Goal: Complete application form: Complete application form

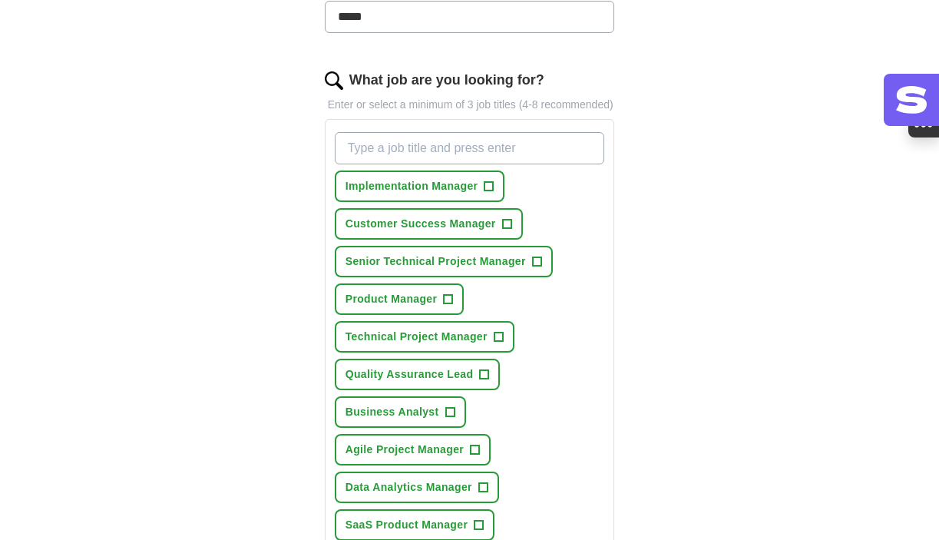
scroll to position [467, 0]
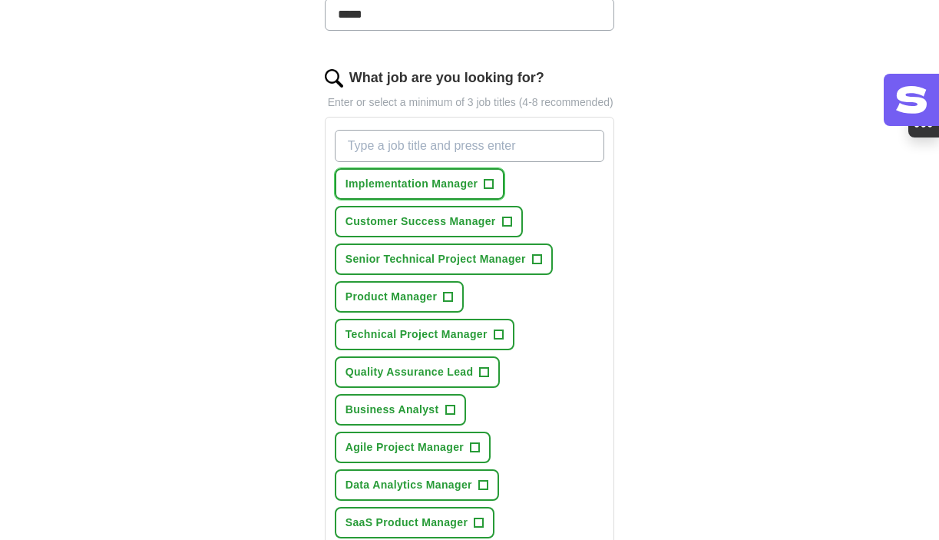
click at [487, 190] on span "+" at bounding box center [488, 184] width 9 height 12
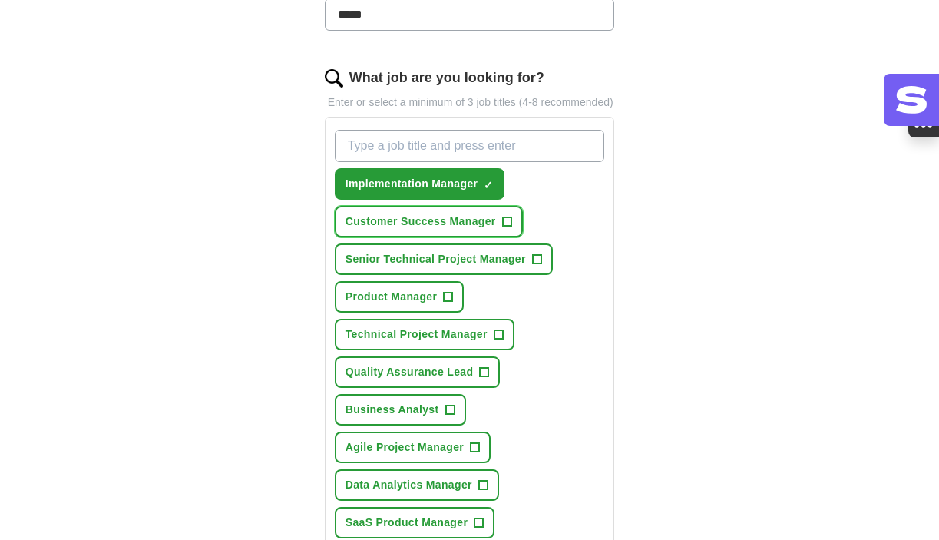
click at [505, 228] on span "+" at bounding box center [506, 222] width 9 height 12
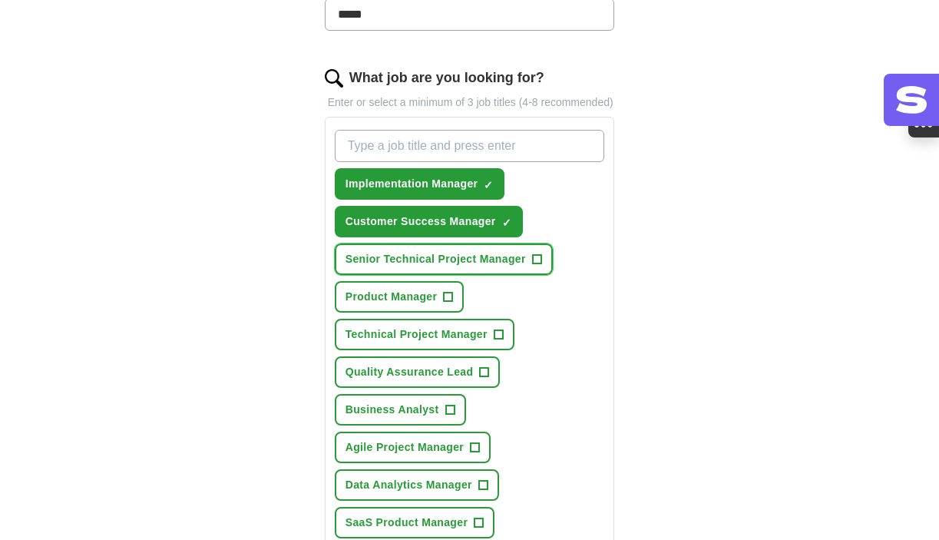
click at [536, 266] on span "+" at bounding box center [536, 259] width 9 height 12
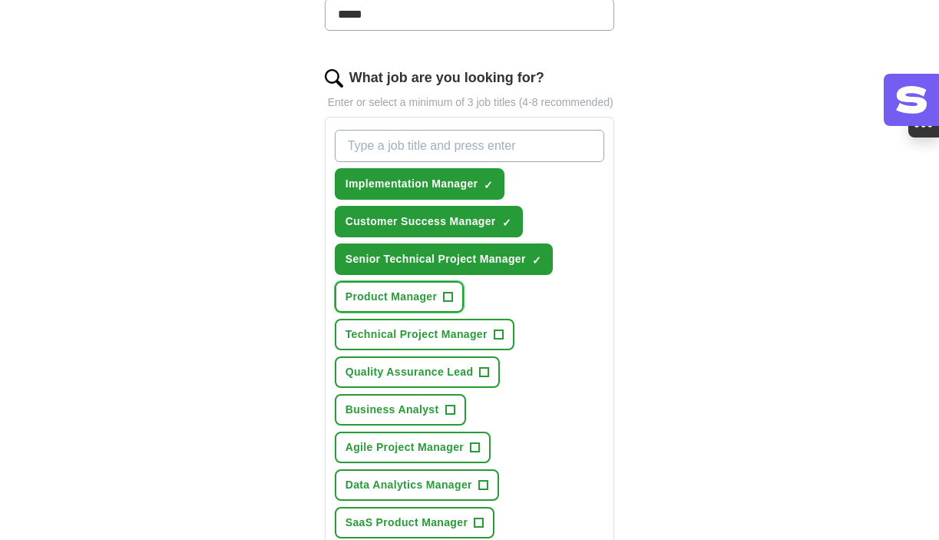
click at [451, 303] on span "+" at bounding box center [448, 297] width 9 height 12
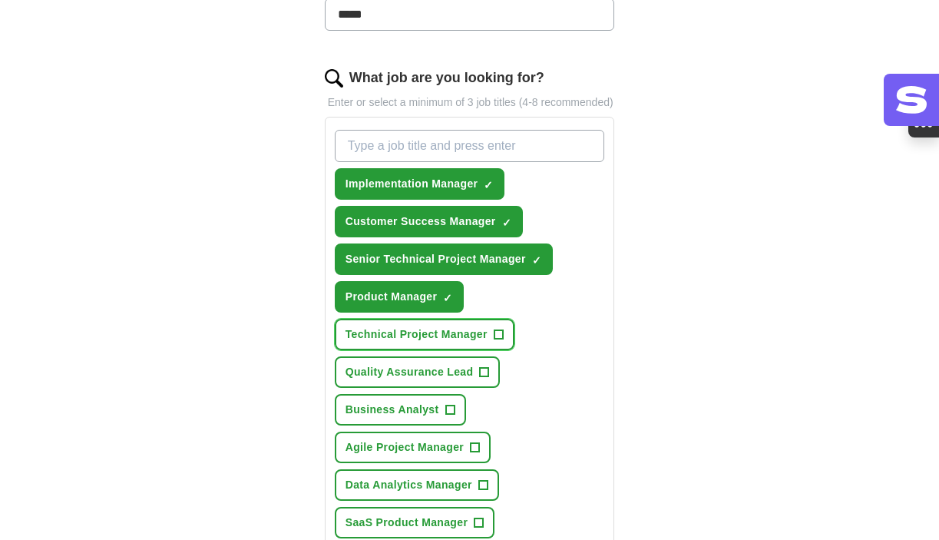
click at [501, 341] on span "+" at bounding box center [497, 334] width 9 height 12
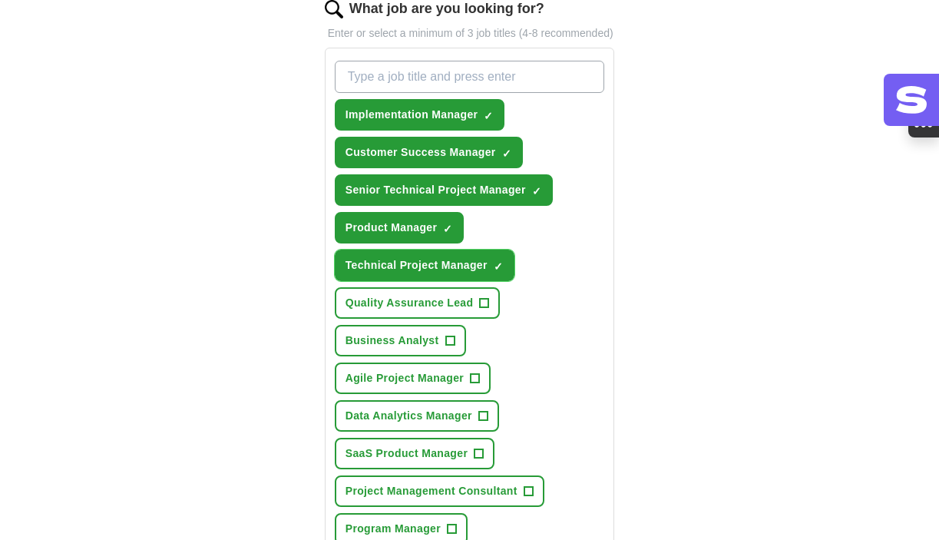
scroll to position [547, 0]
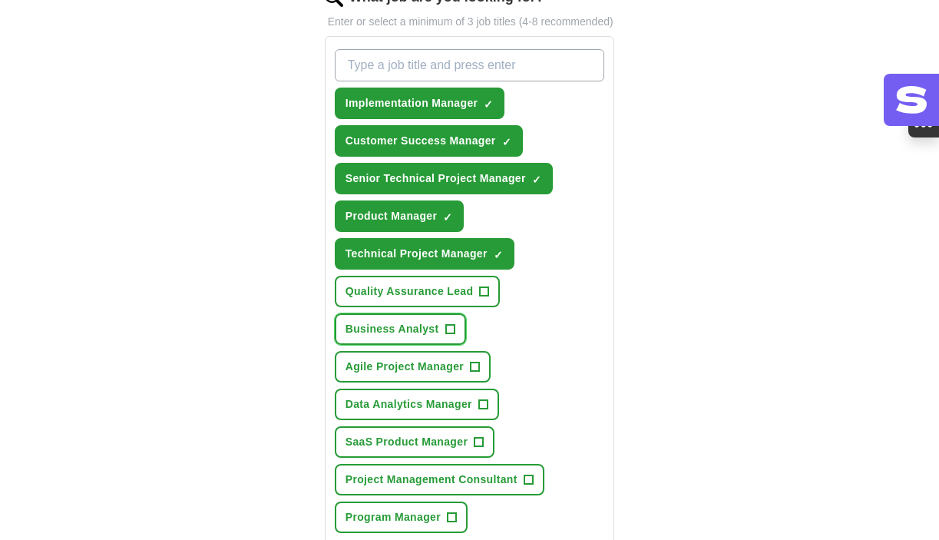
click at [451, 335] on span "+" at bounding box center [449, 329] width 9 height 12
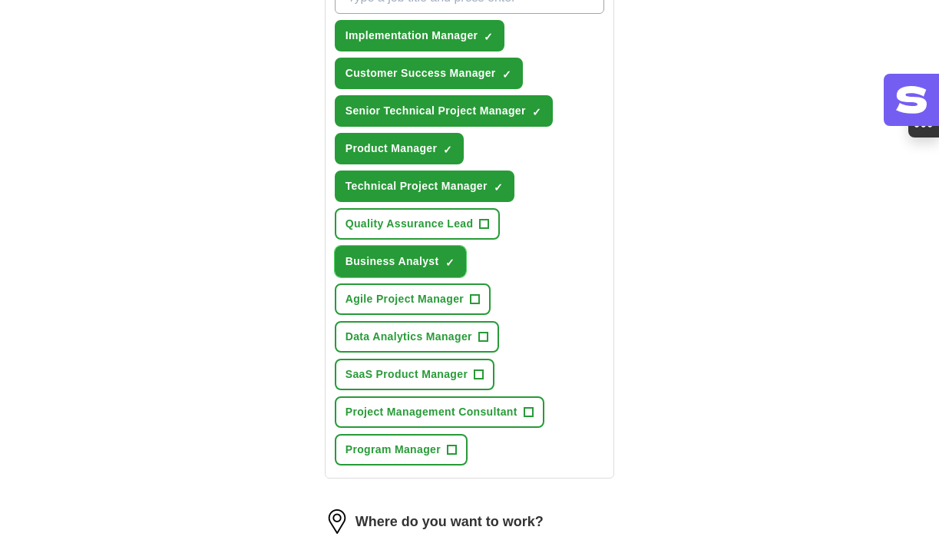
scroll to position [631, 0]
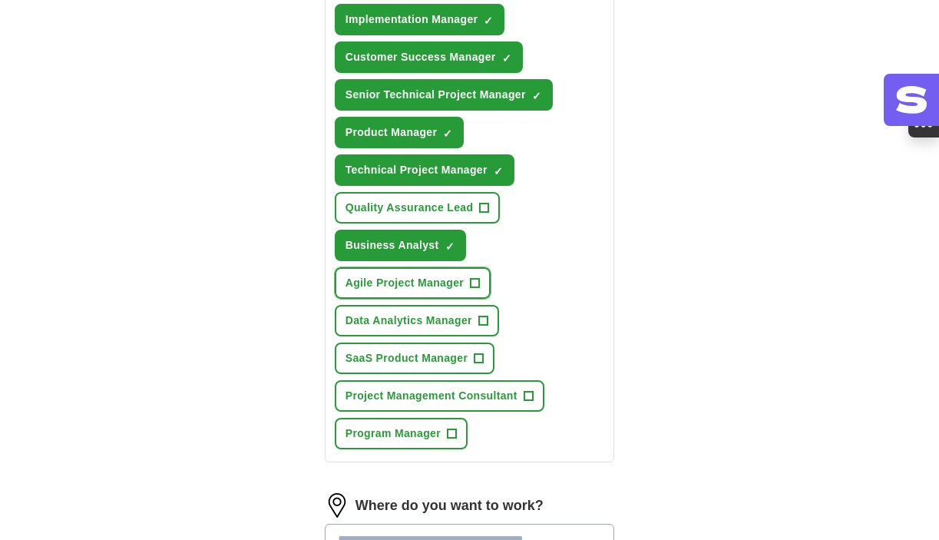
click at [481, 297] on button "Agile Project Manager +" at bounding box center [413, 282] width 156 height 31
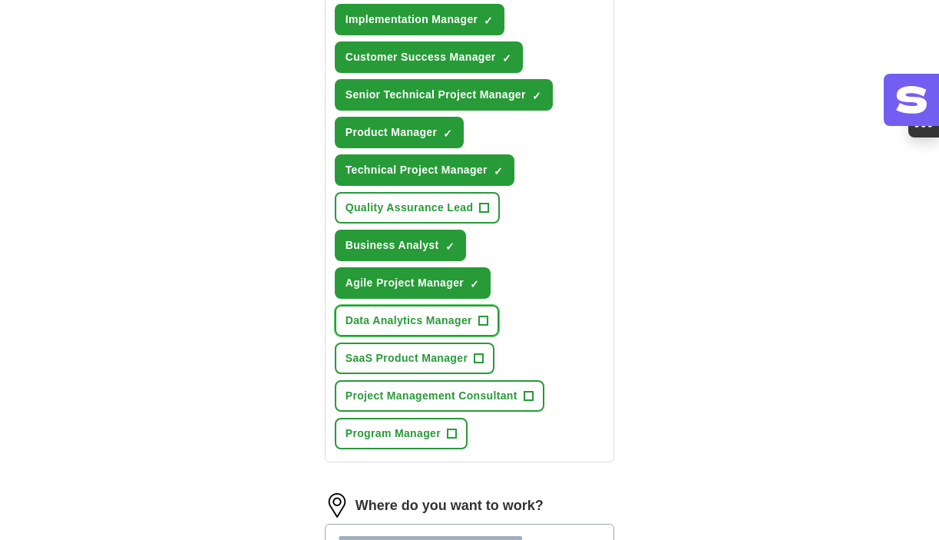
click at [480, 327] on span "+" at bounding box center [482, 321] width 9 height 12
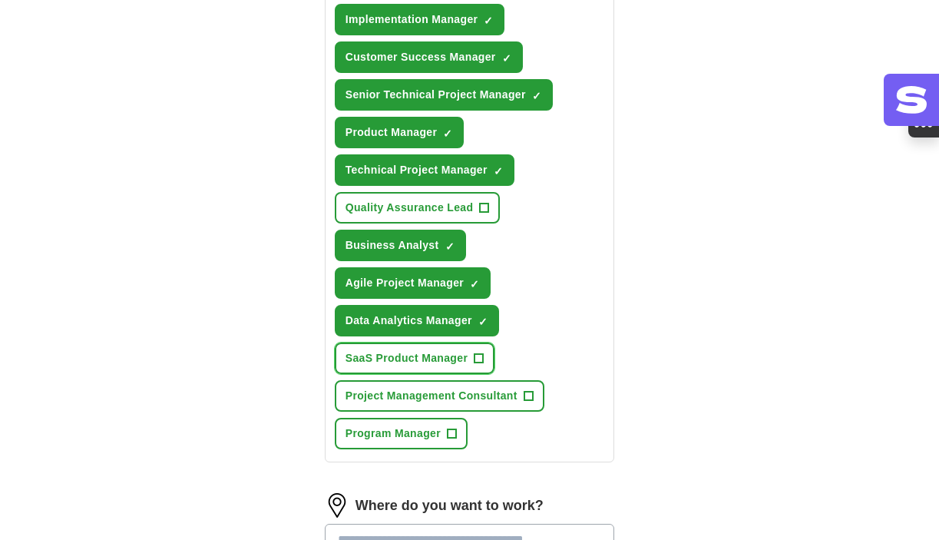
click at [480, 365] on span "+" at bounding box center [478, 358] width 9 height 12
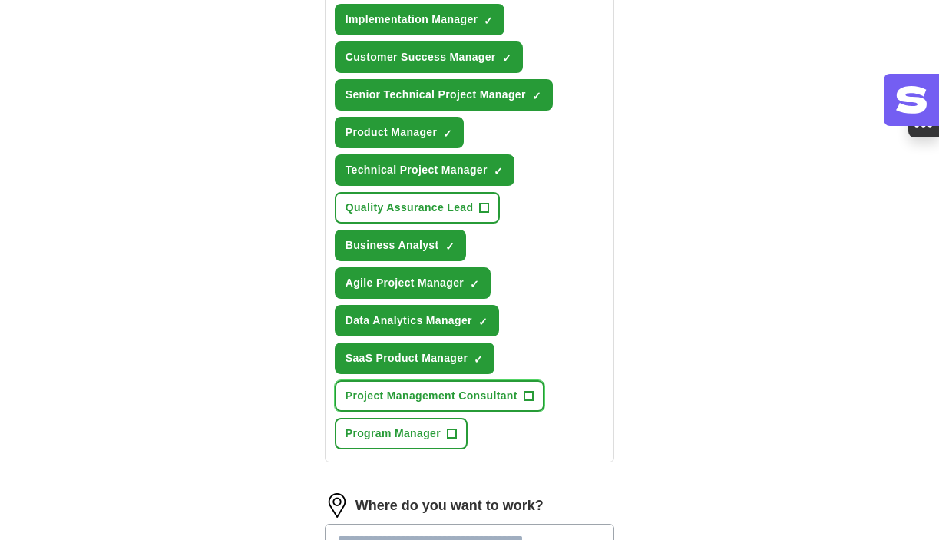
click at [526, 402] on span "+" at bounding box center [527, 396] width 9 height 12
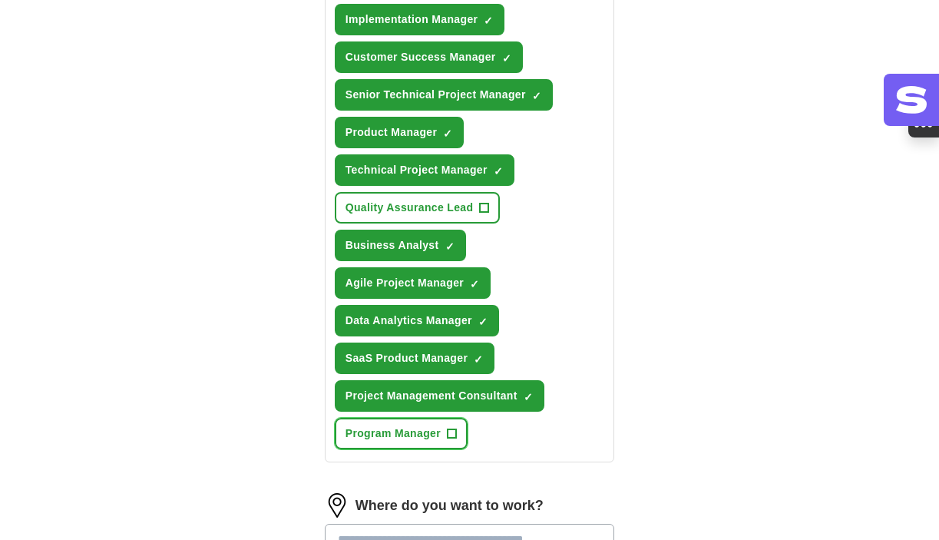
click at [454, 440] on span "+" at bounding box center [451, 433] width 9 height 12
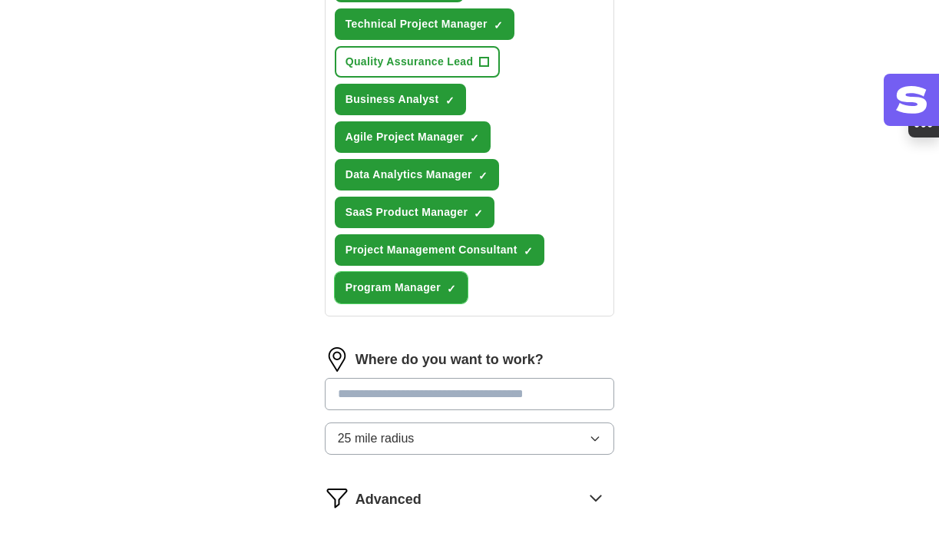
scroll to position [795, 0]
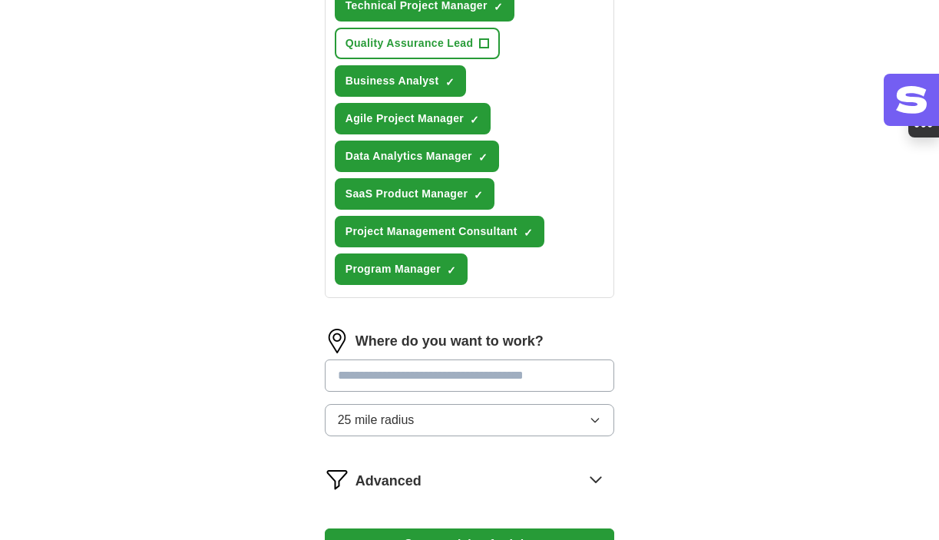
click at [444, 391] on input "text" at bounding box center [470, 375] width 290 height 32
type input "*"
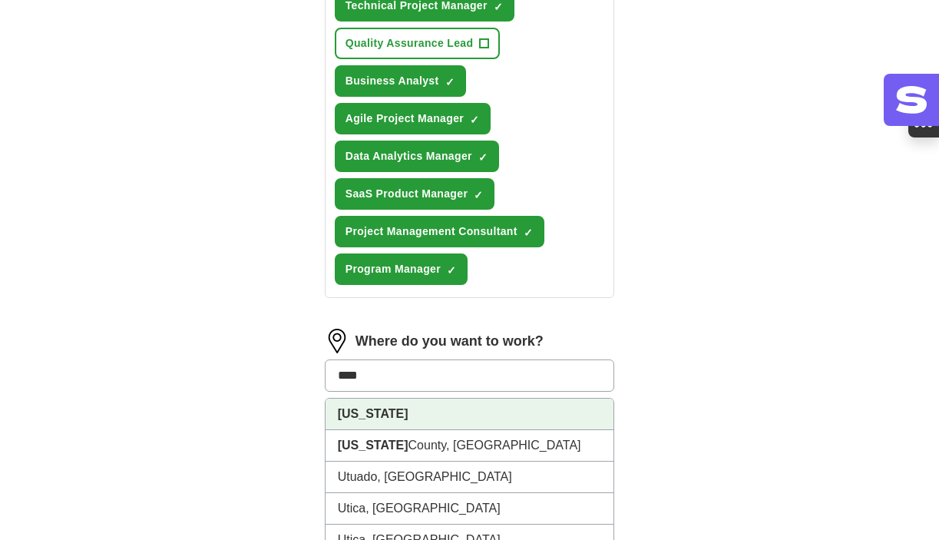
click at [423, 430] on li "[US_STATE]" at bounding box center [469, 413] width 289 height 31
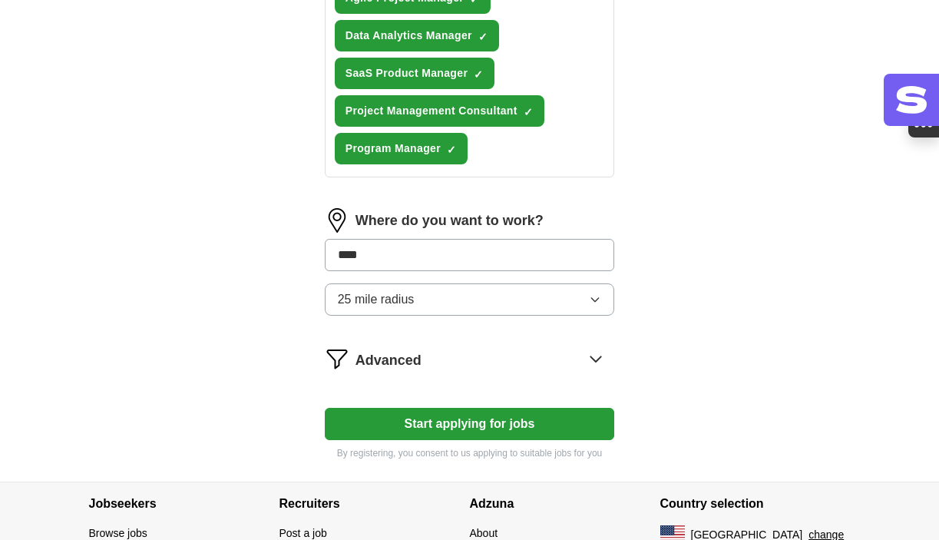
scroll to position [936, 0]
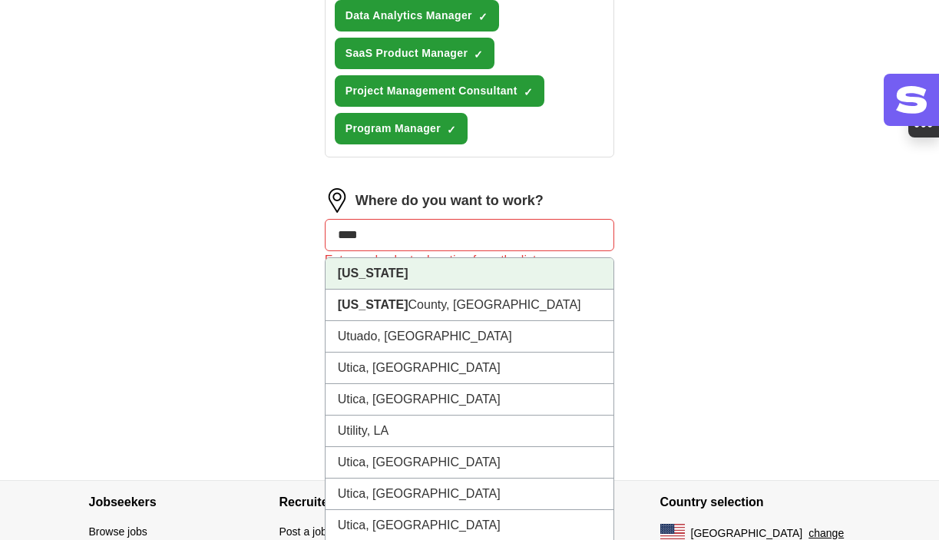
drag, startPoint x: 399, startPoint y: 253, endPoint x: 281, endPoint y: 252, distance: 118.2
click at [375, 289] on li "[US_STATE]" at bounding box center [469, 273] width 289 height 31
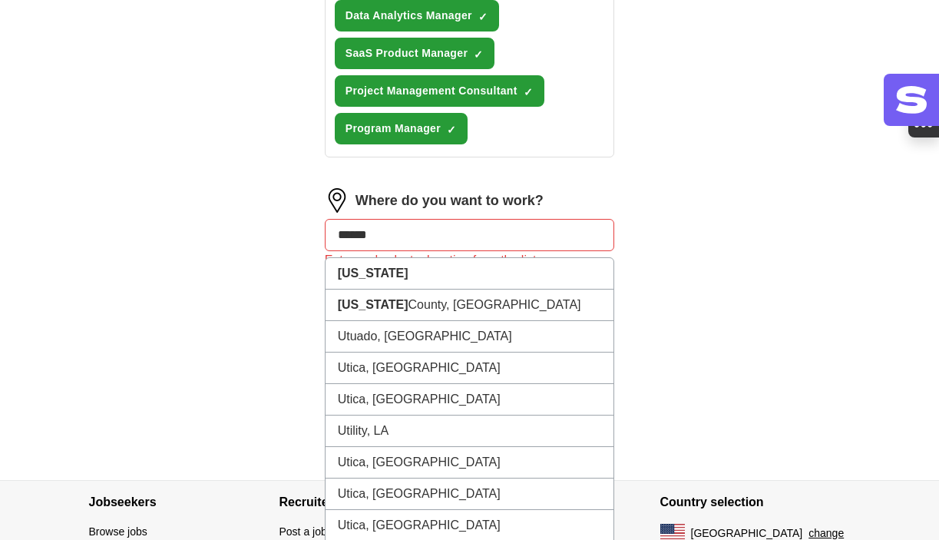
type input "*******"
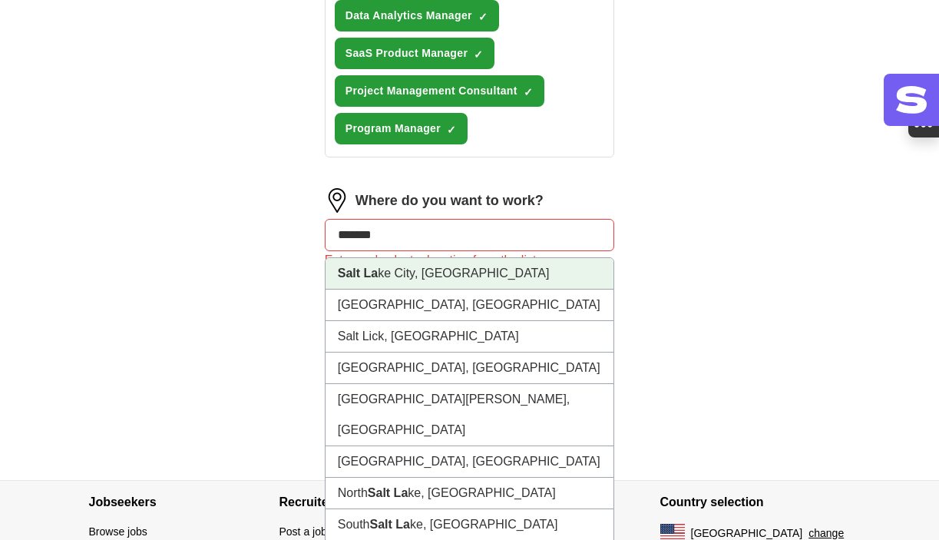
click at [389, 289] on li "[GEOGRAPHIC_DATA], [GEOGRAPHIC_DATA]" at bounding box center [469, 273] width 289 height 31
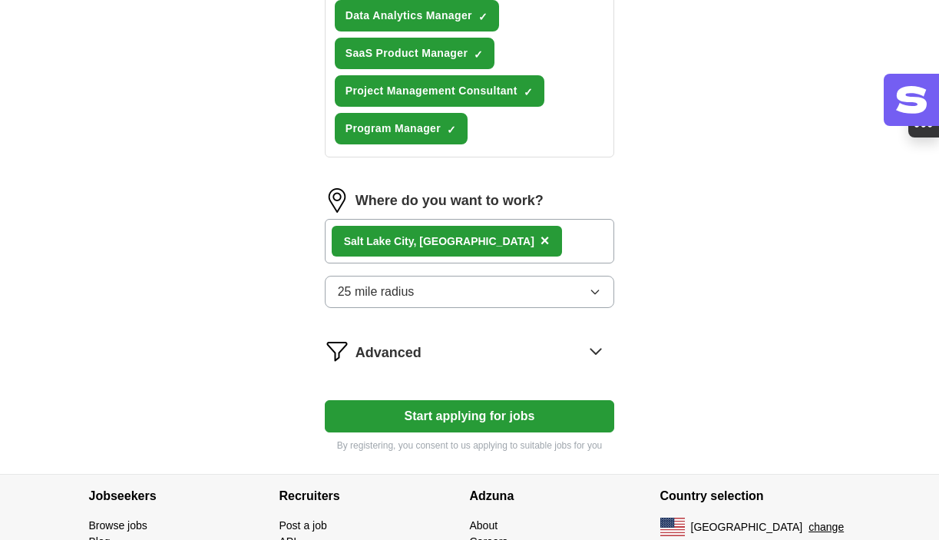
click at [497, 243] on div "[GEOGRAPHIC_DATA], [GEOGRAPHIC_DATA] ×" at bounding box center [470, 241] width 290 height 45
click at [486, 261] on div "[GEOGRAPHIC_DATA], [GEOGRAPHIC_DATA] ×" at bounding box center [470, 241] width 290 height 45
click at [451, 308] on button "25 mile radius" at bounding box center [470, 292] width 290 height 32
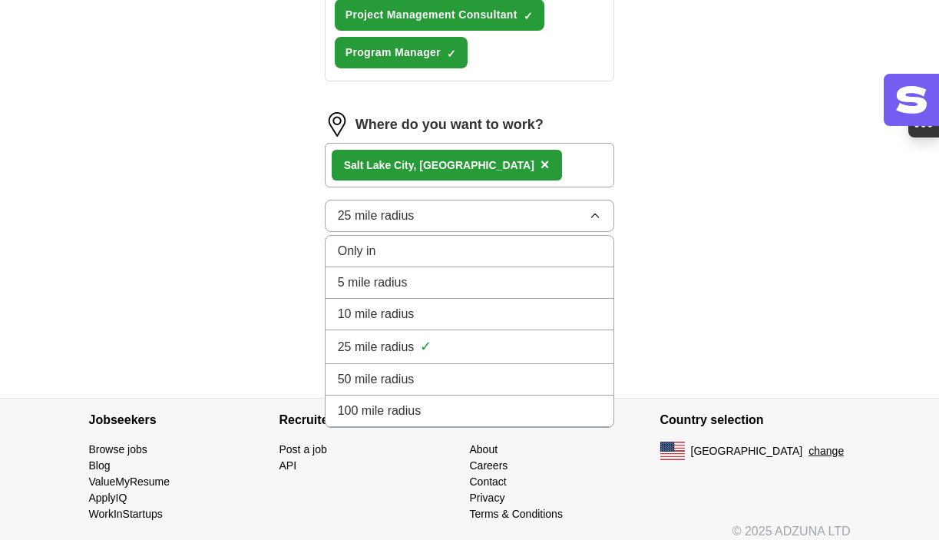
scroll to position [1021, 0]
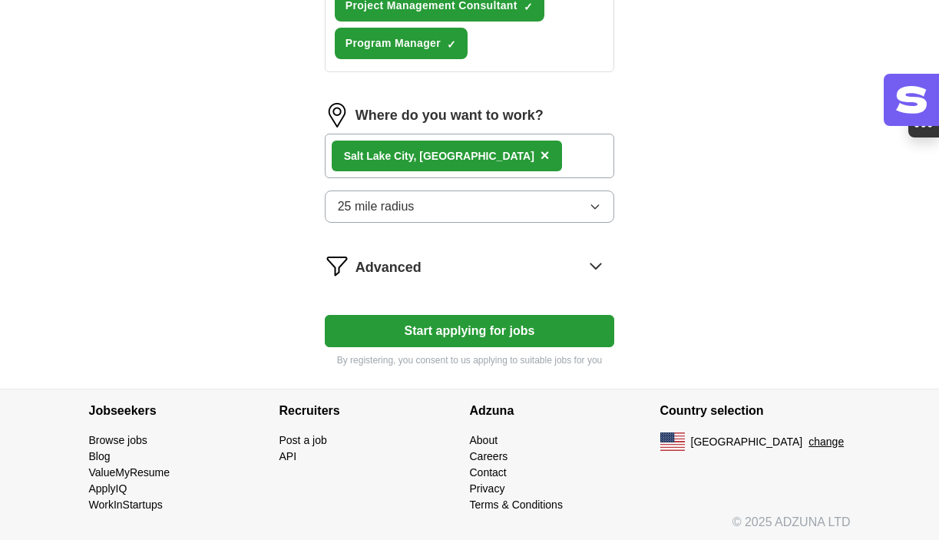
click at [450, 347] on button "Start applying for jobs" at bounding box center [470, 331] width 290 height 32
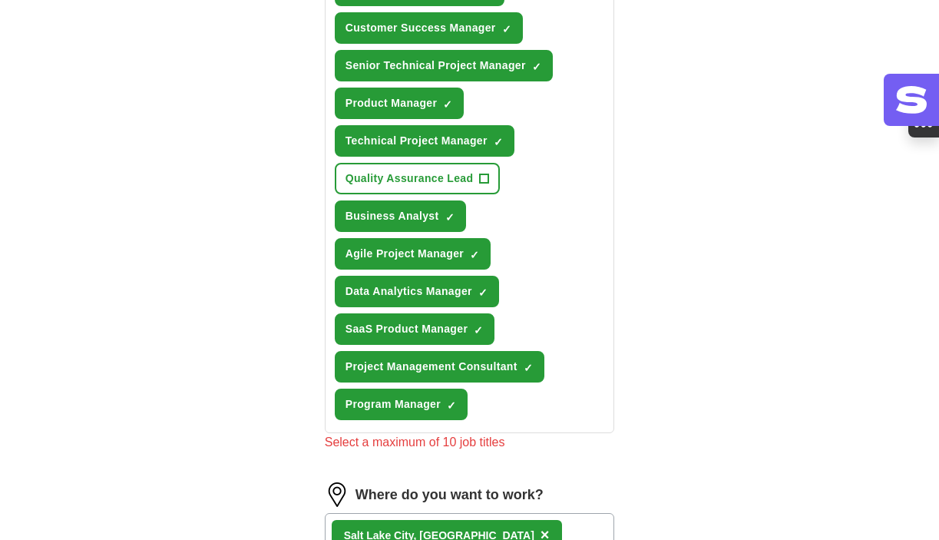
scroll to position [658, 0]
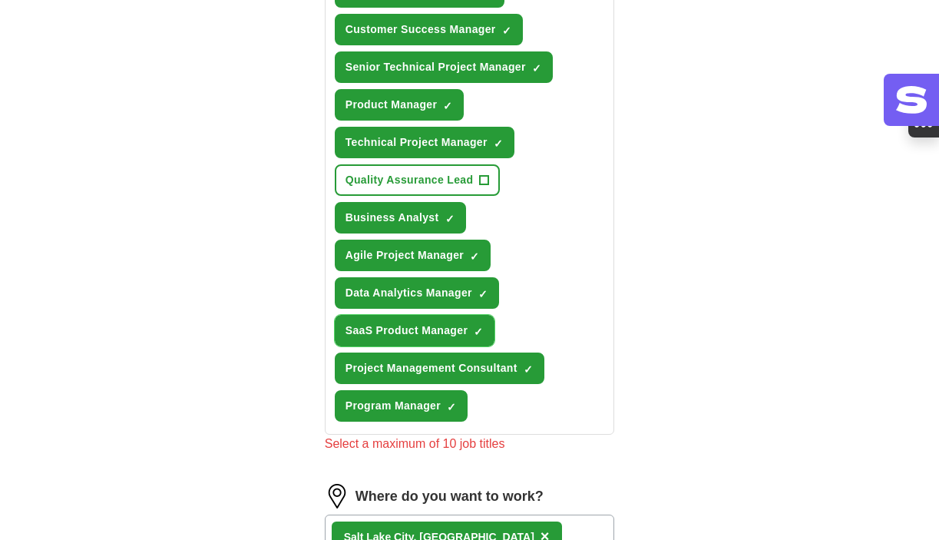
click at [0, 0] on span "×" at bounding box center [0, 0] width 0 height 0
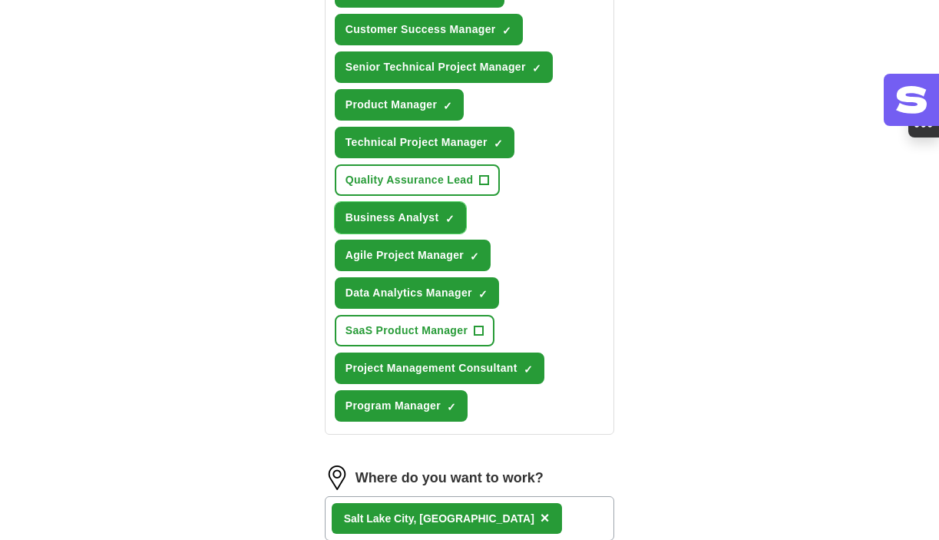
click at [0, 0] on span "×" at bounding box center [0, 0] width 0 height 0
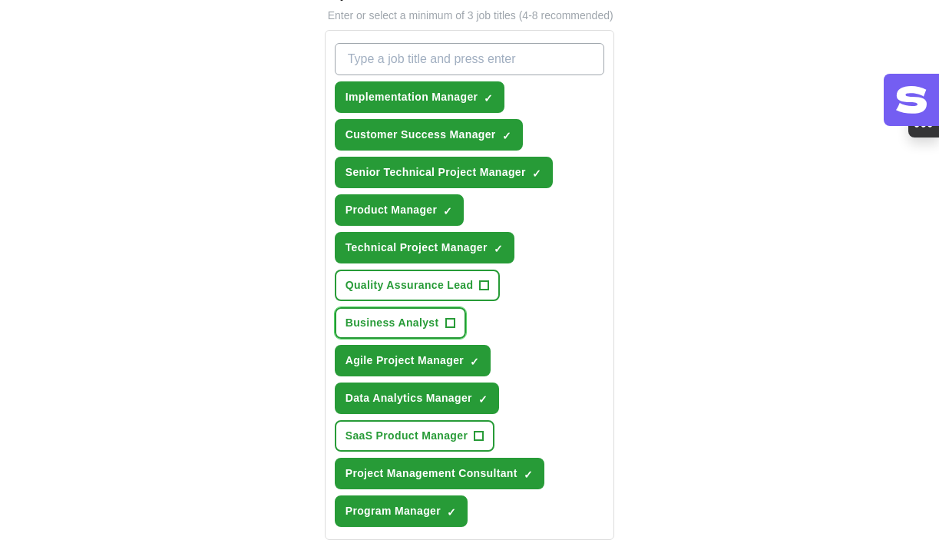
scroll to position [554, 0]
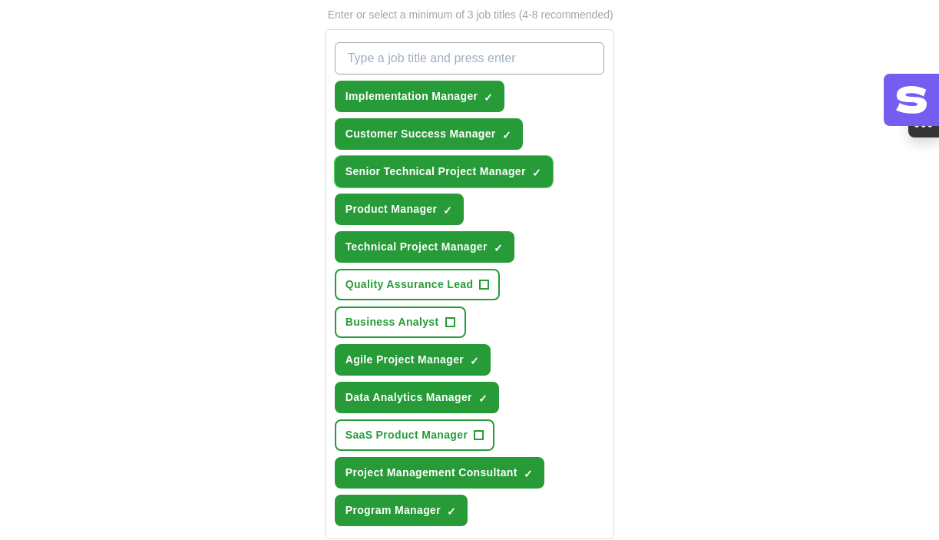
click at [0, 0] on span "×" at bounding box center [0, 0] width 0 height 0
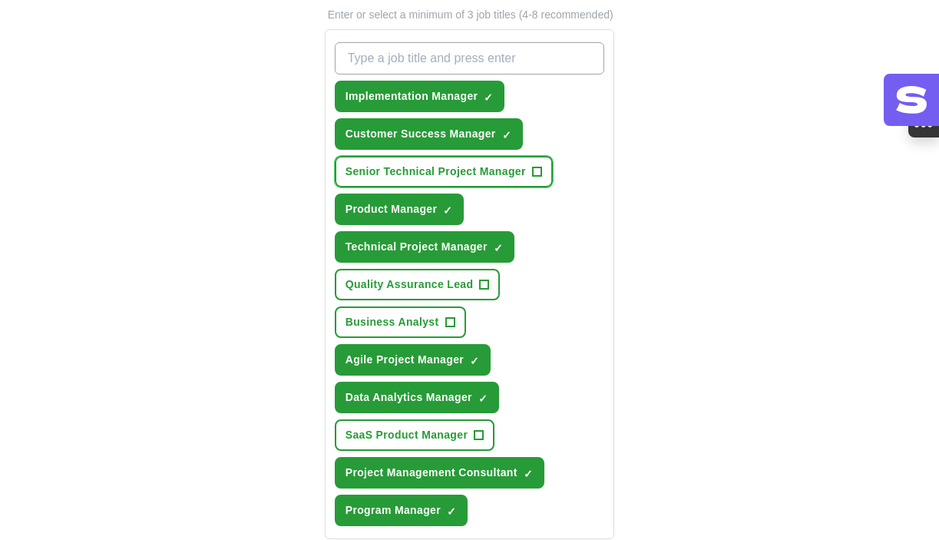
click at [540, 178] on span "+" at bounding box center [536, 172] width 9 height 12
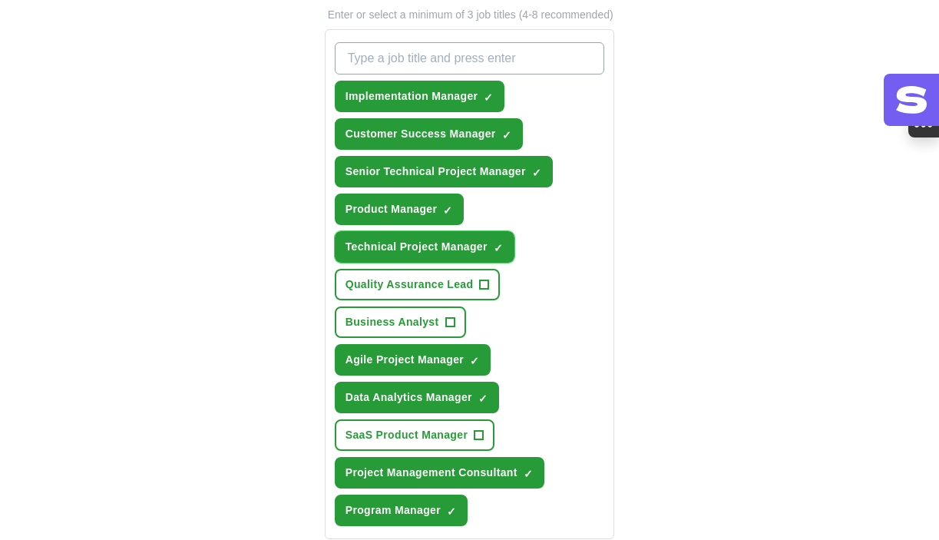
click at [0, 0] on span "×" at bounding box center [0, 0] width 0 height 0
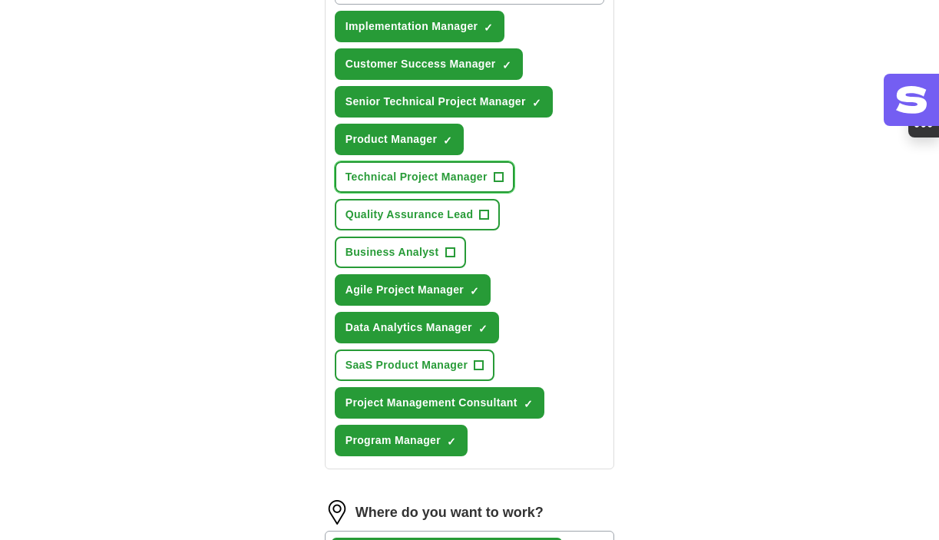
scroll to position [637, 0]
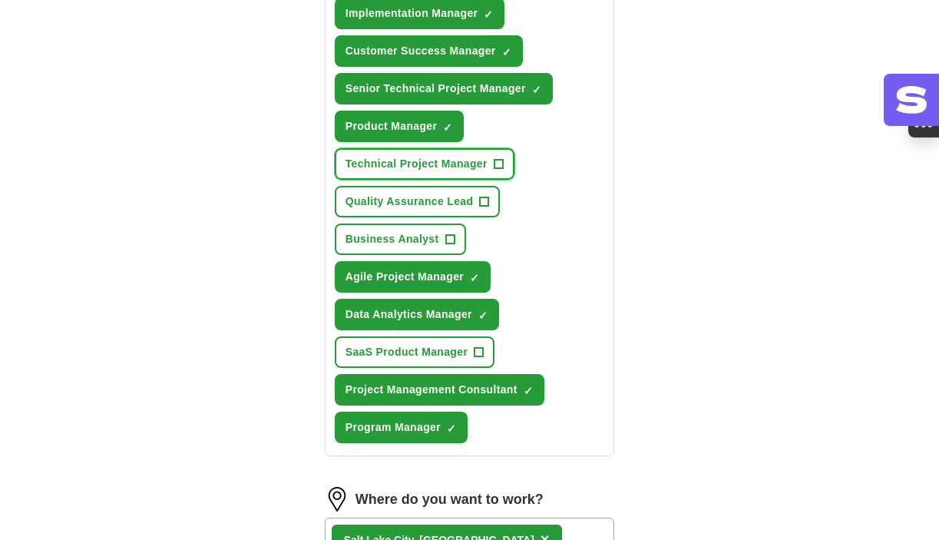
click at [503, 170] on span "+" at bounding box center [497, 164] width 9 height 12
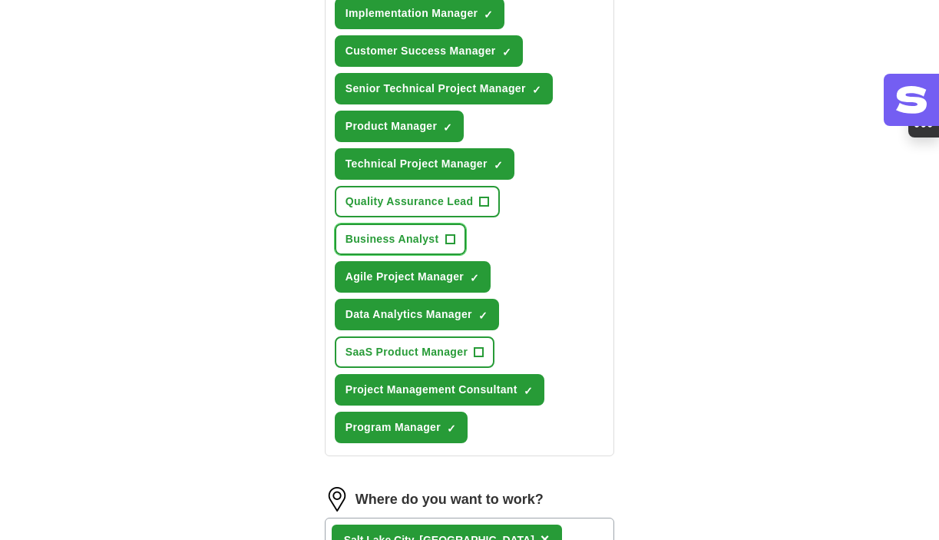
click at [448, 246] on span "+" at bounding box center [449, 239] width 9 height 12
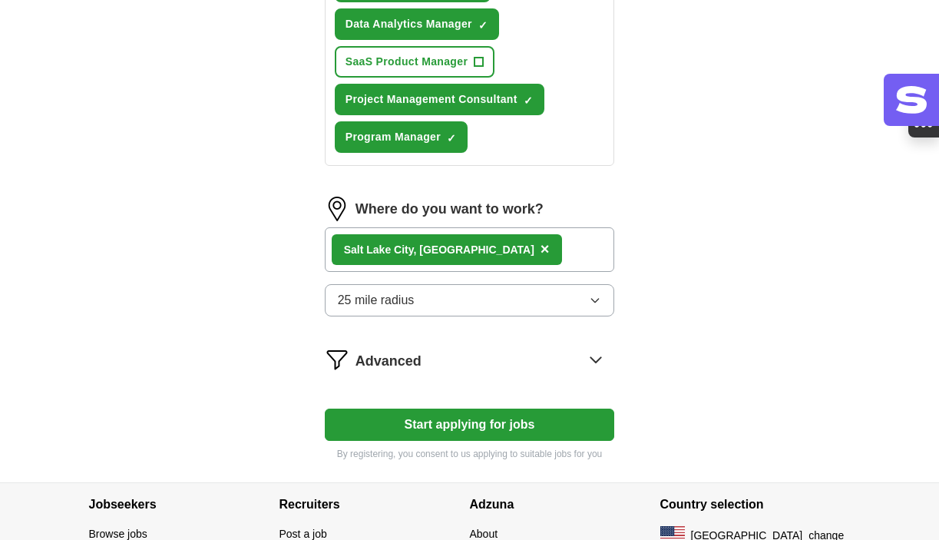
scroll to position [988, 0]
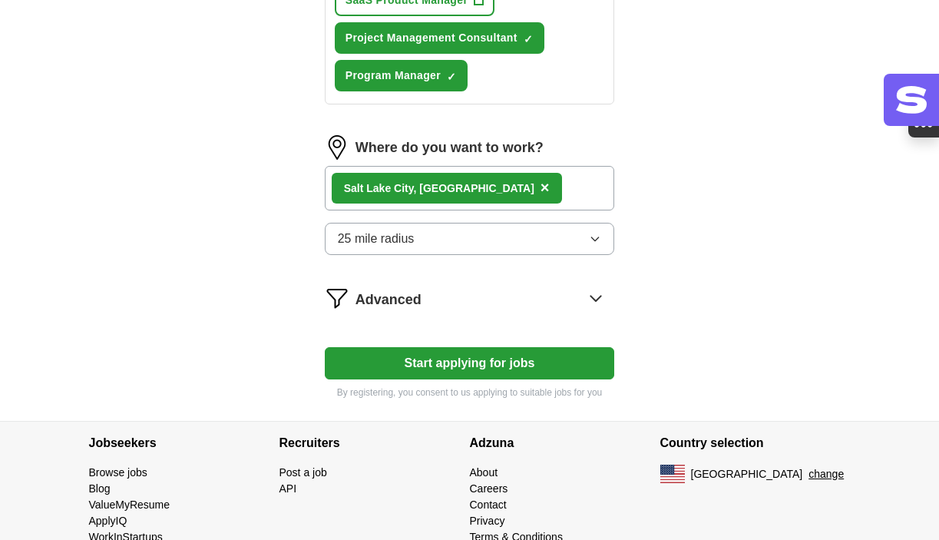
click at [444, 379] on button "Start applying for jobs" at bounding box center [470, 363] width 290 height 32
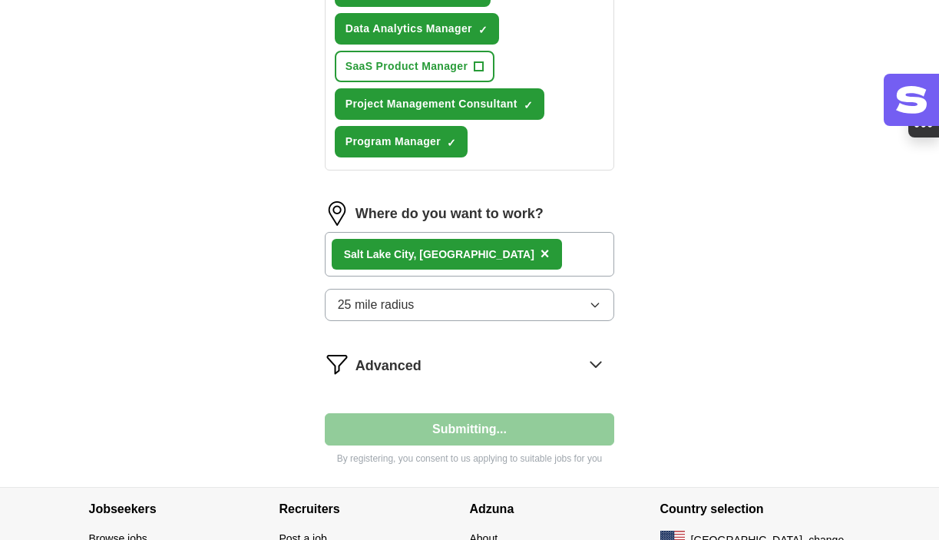
select select "**"
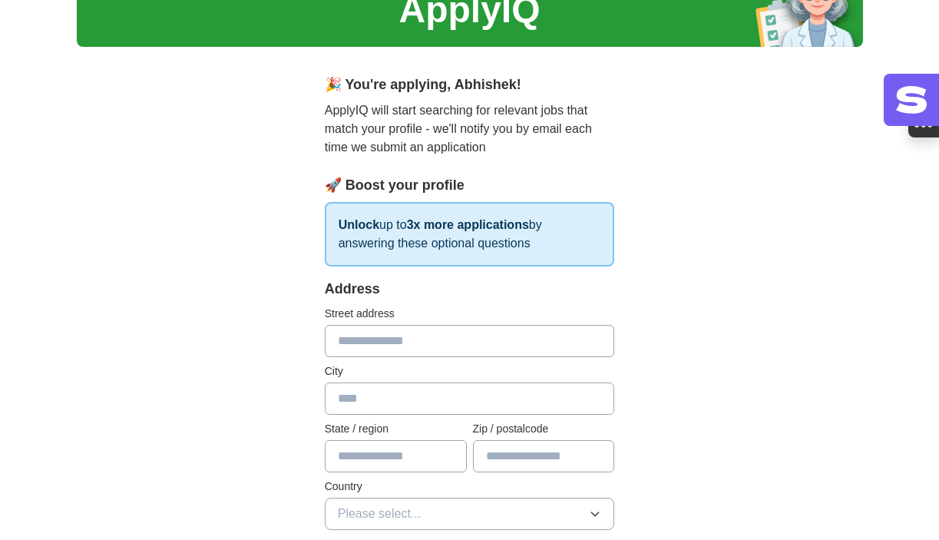
scroll to position [74, 0]
click at [413, 331] on input "text" at bounding box center [470, 340] width 290 height 32
type input "**********"
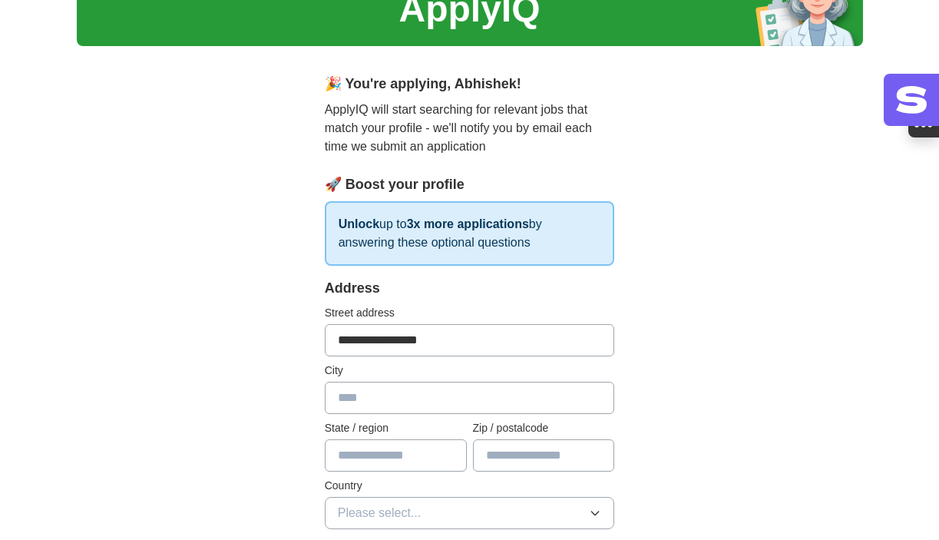
type input "**********"
type input "**"
type input "*****"
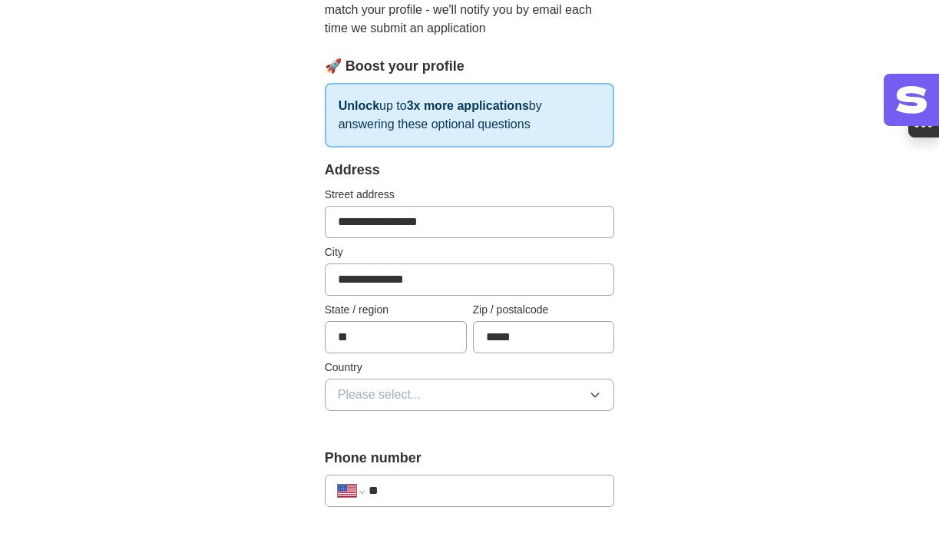
scroll to position [202, 0]
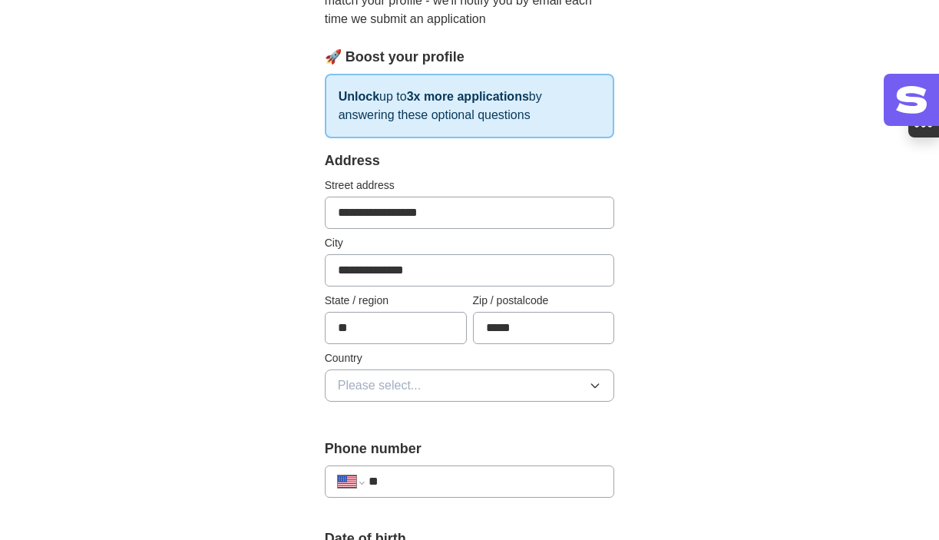
click at [398, 390] on span "Please select..." at bounding box center [380, 385] width 84 height 18
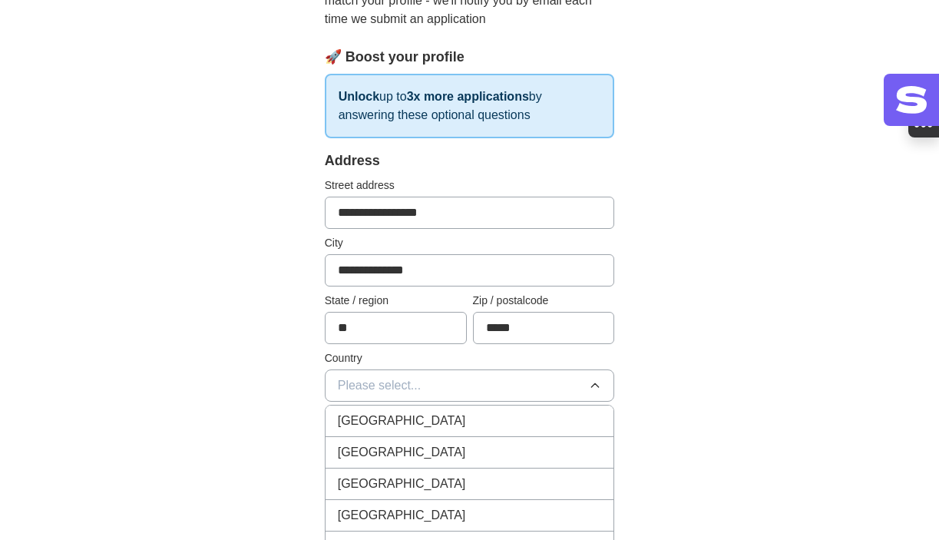
click at [394, 447] on span "[GEOGRAPHIC_DATA]" at bounding box center [402, 452] width 128 height 18
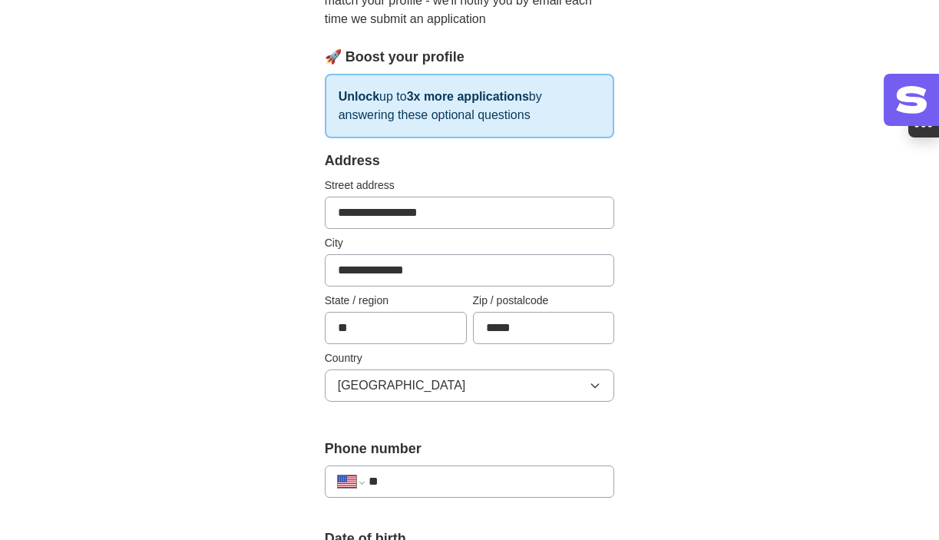
click at [404, 481] on input "**" at bounding box center [484, 481] width 233 height 18
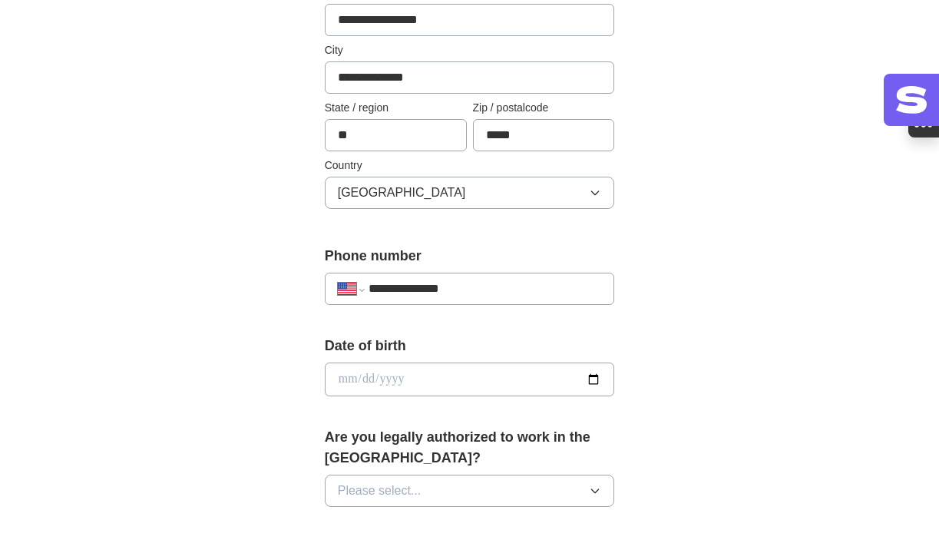
scroll to position [429, 0]
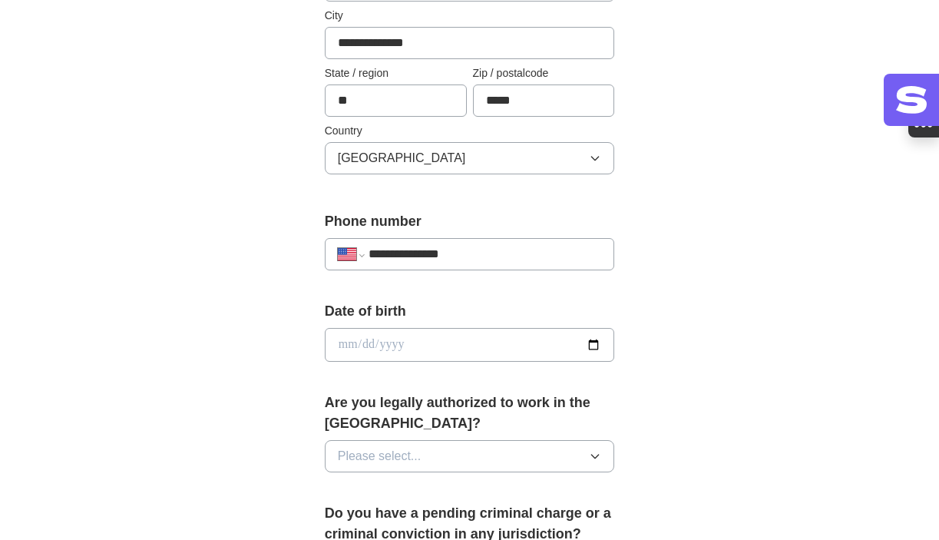
type input "**********"
click at [521, 348] on input "date" at bounding box center [470, 345] width 290 height 34
type input "**********"
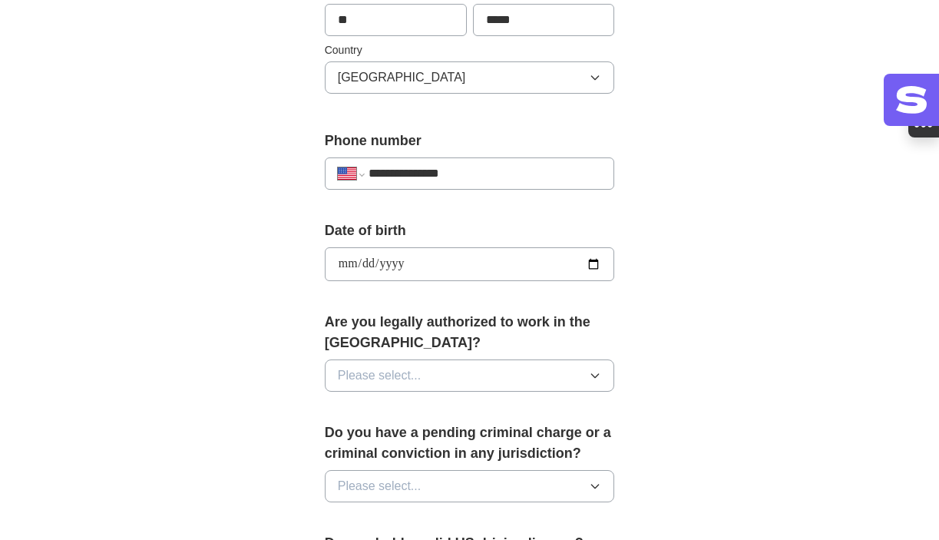
scroll to position [517, 0]
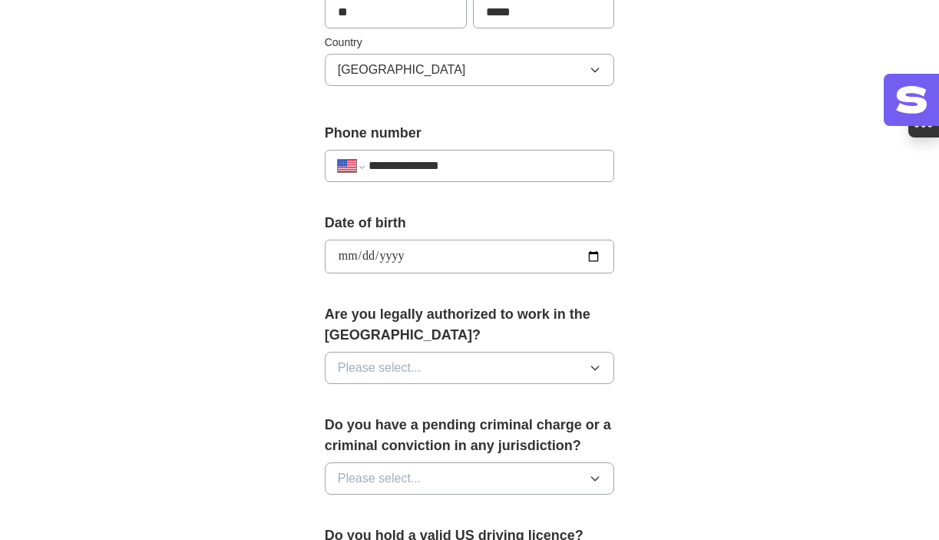
click at [502, 363] on button "Please select..." at bounding box center [470, 367] width 290 height 32
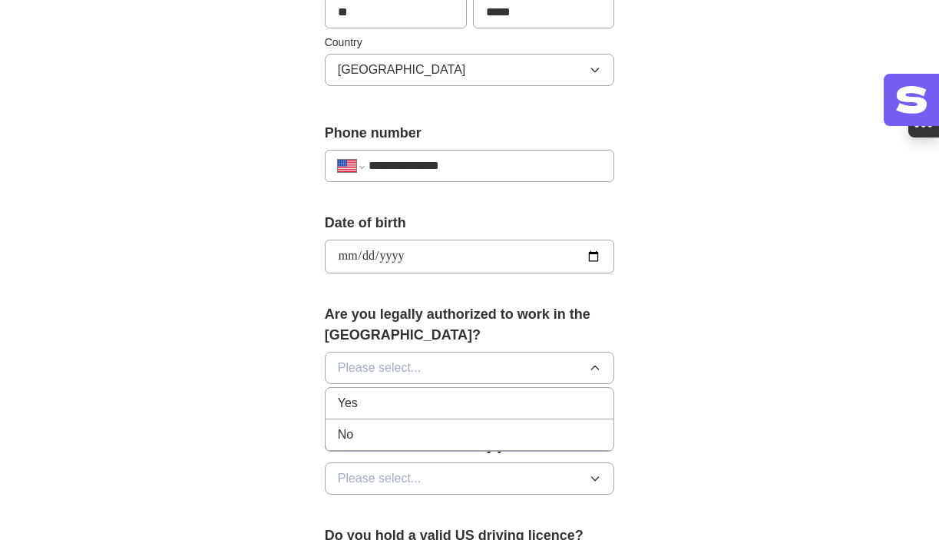
click at [446, 404] on div "Yes" at bounding box center [470, 403] width 264 height 18
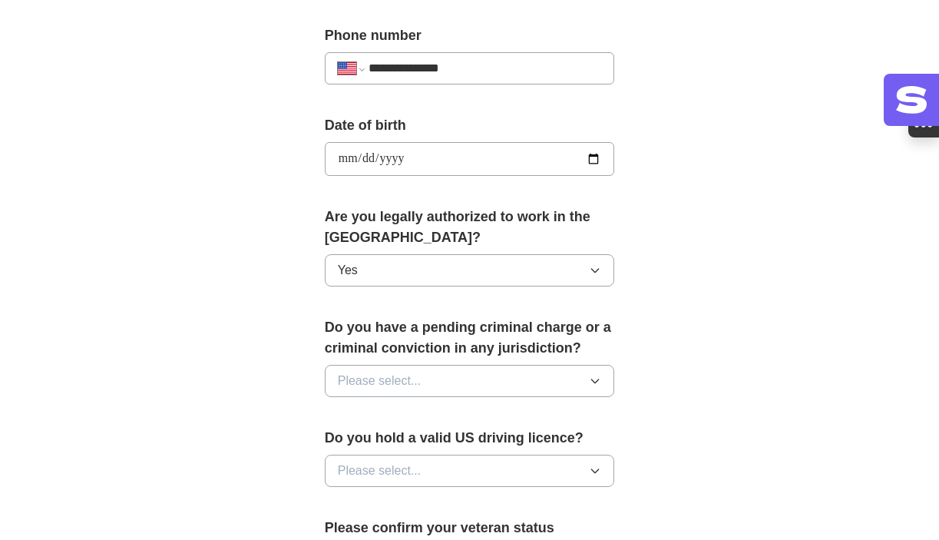
scroll to position [623, 0]
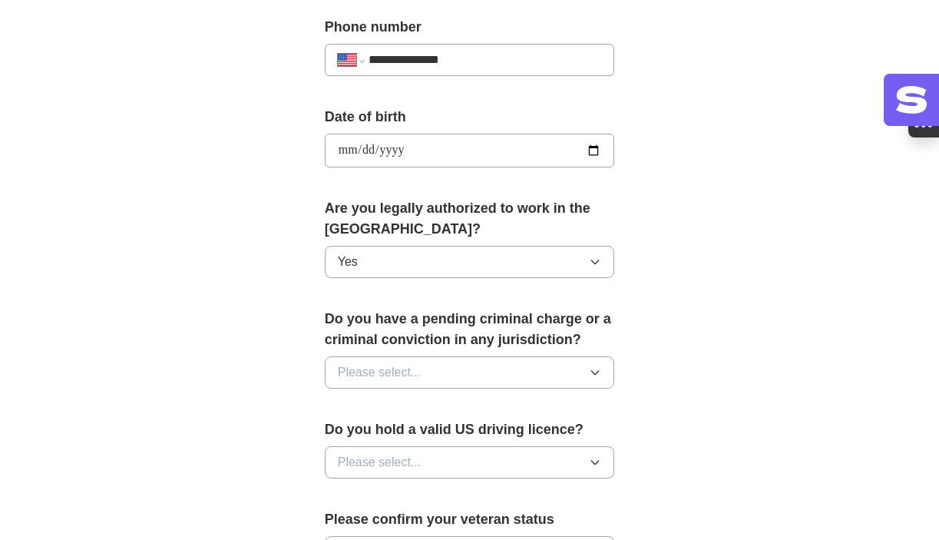
click at [452, 368] on button "Please select..." at bounding box center [470, 372] width 290 height 32
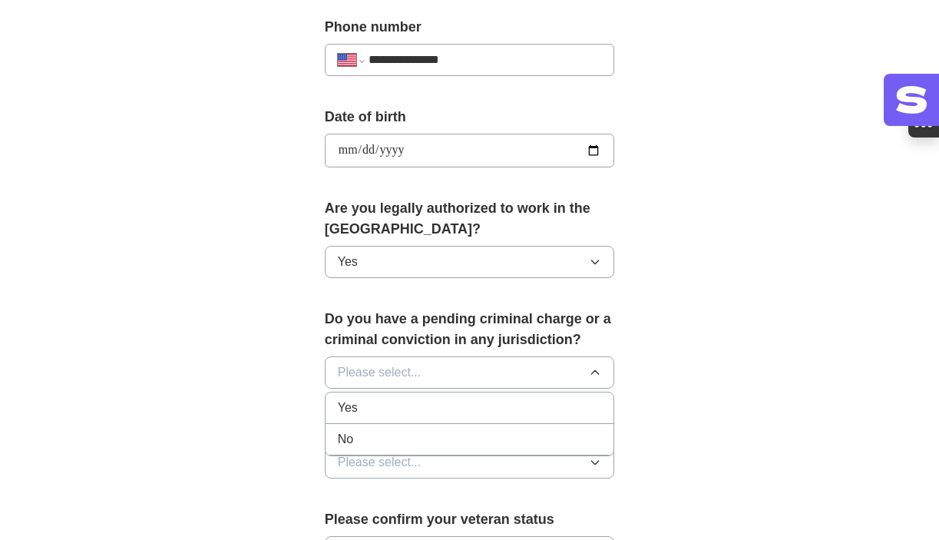
click at [415, 436] on div "No" at bounding box center [470, 439] width 264 height 18
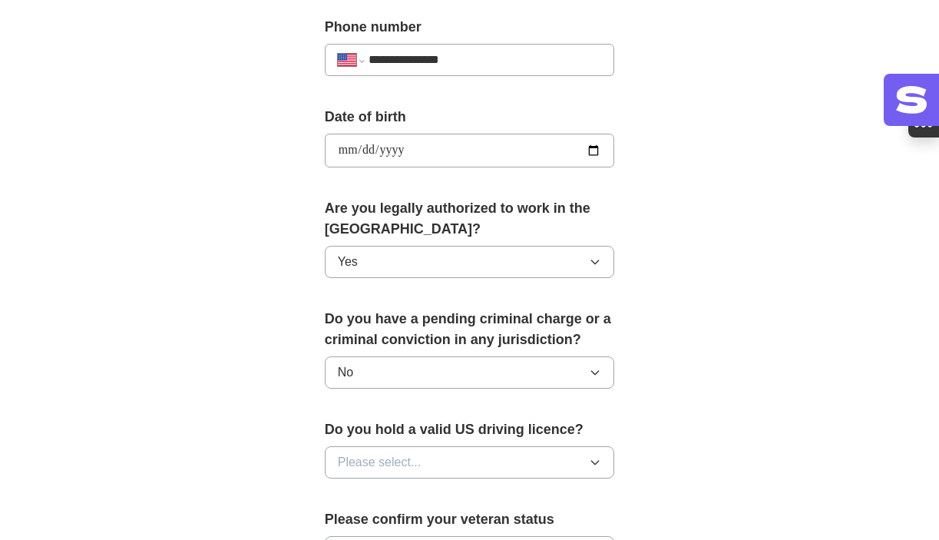
scroll to position [686, 0]
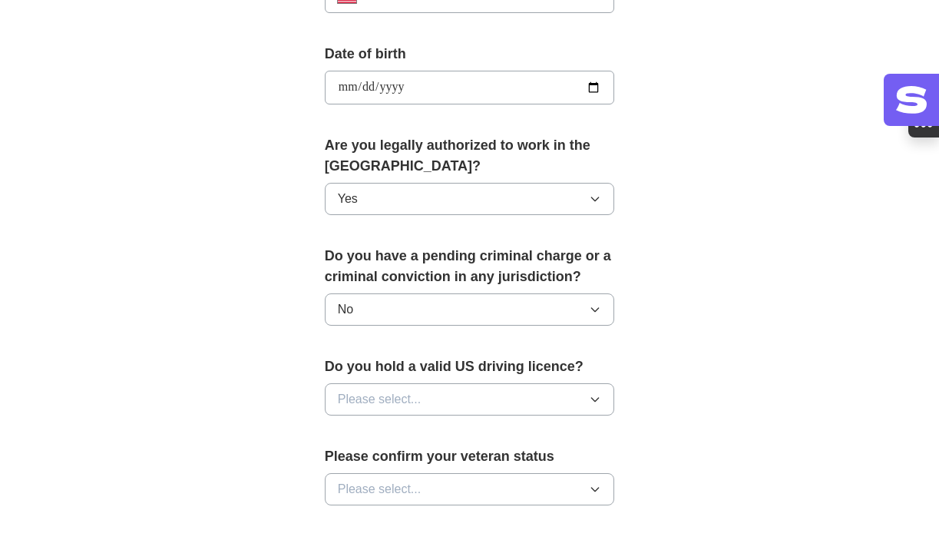
click at [427, 407] on button "Please select..." at bounding box center [470, 399] width 290 height 32
click at [397, 441] on div "Yes" at bounding box center [470, 434] width 264 height 18
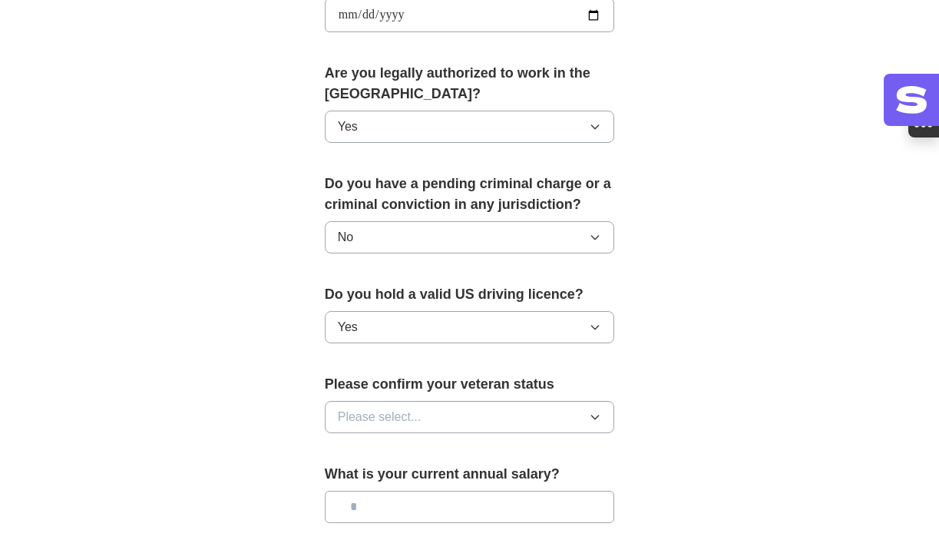
scroll to position [774, 0]
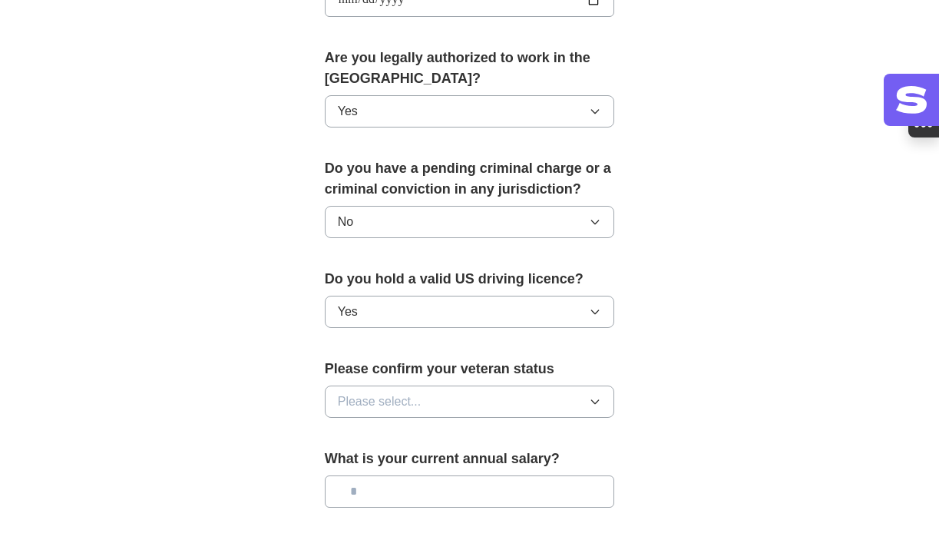
click at [411, 405] on span "Please select..." at bounding box center [380, 401] width 84 height 18
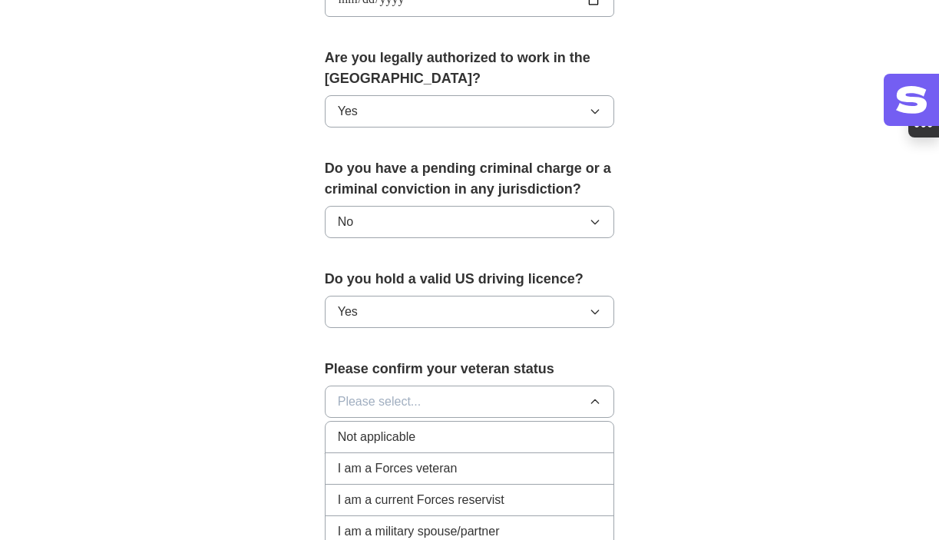
click at [395, 434] on span "Not applicable" at bounding box center [377, 436] width 78 height 18
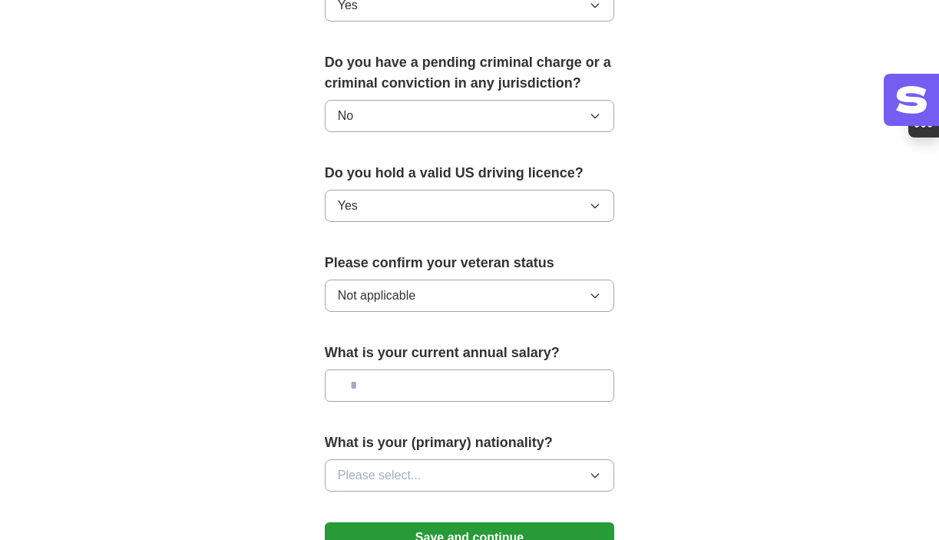
scroll to position [892, 0]
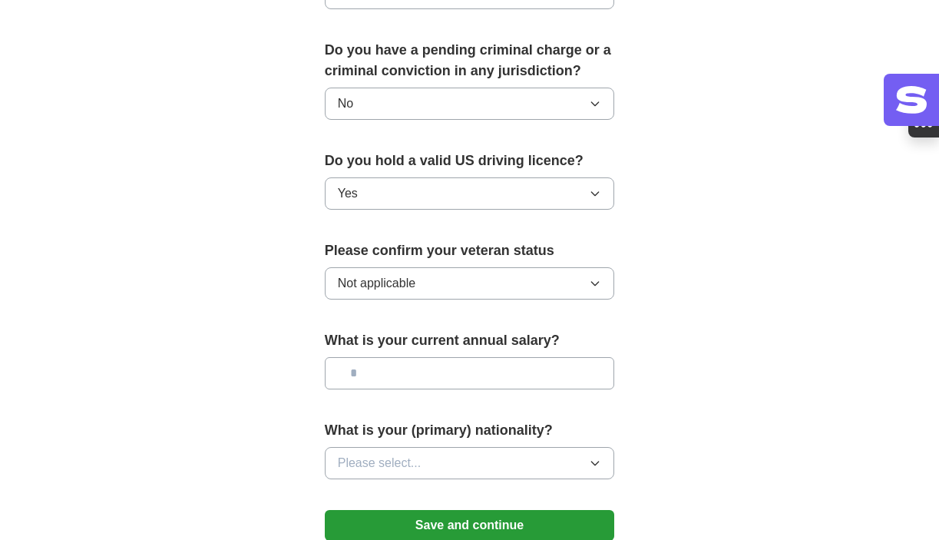
click at [411, 385] on input "text" at bounding box center [470, 373] width 290 height 32
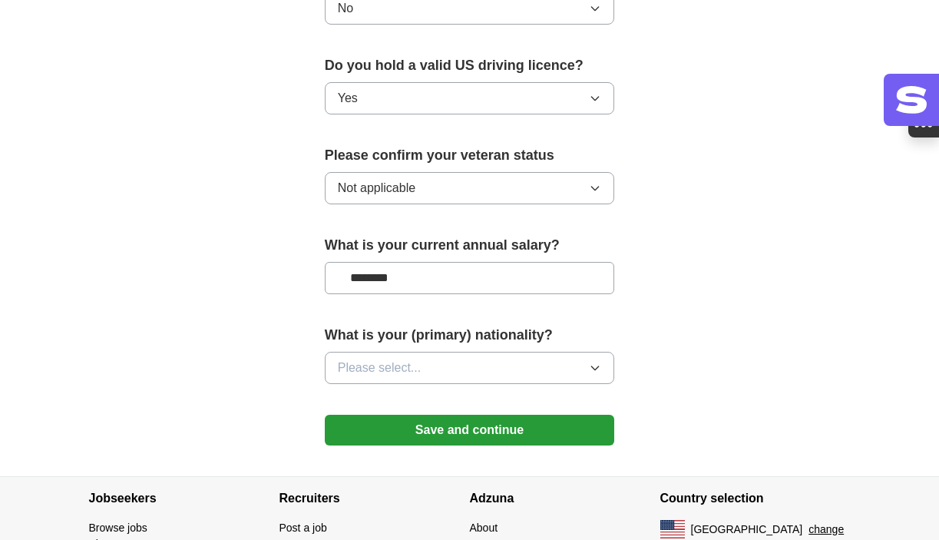
scroll to position [992, 0]
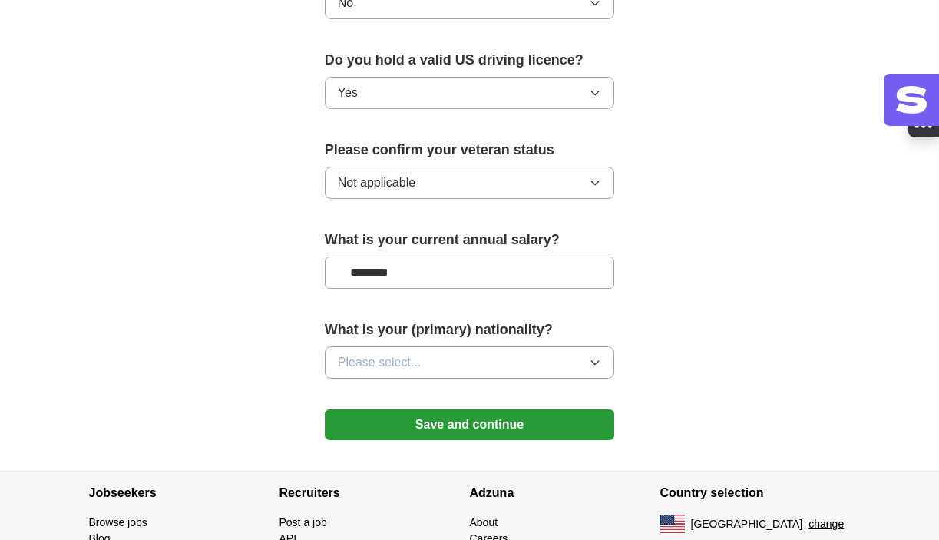
type input "********"
click at [547, 365] on button "Please select..." at bounding box center [470, 362] width 290 height 32
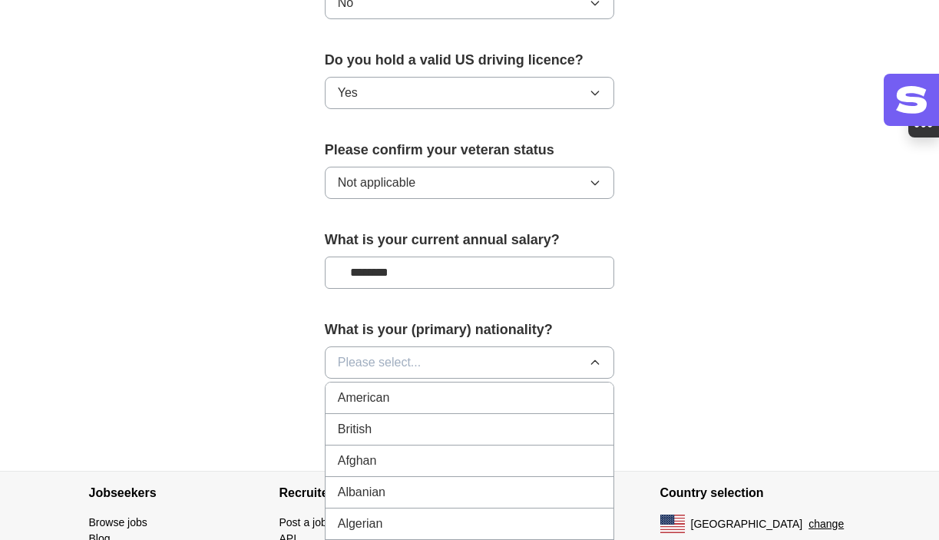
click at [502, 388] on li "American" at bounding box center [469, 397] width 289 height 31
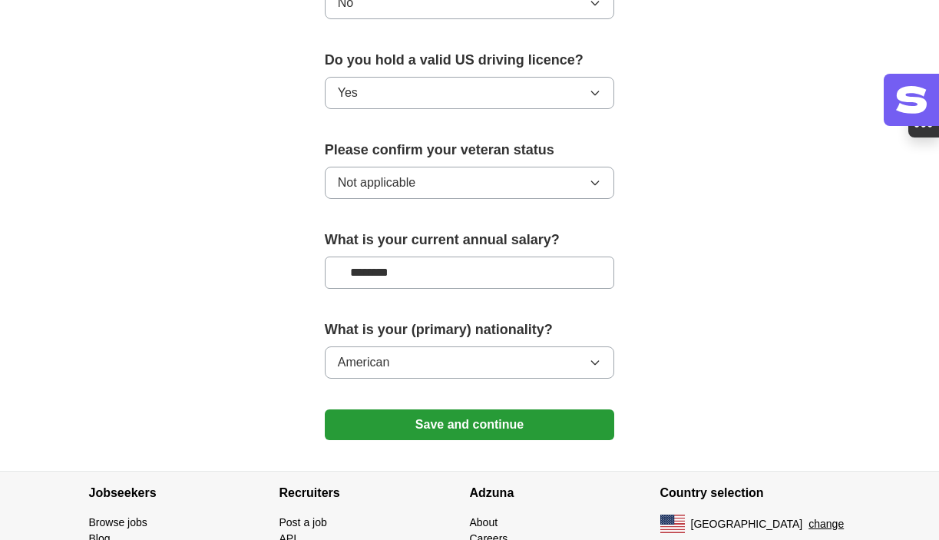
scroll to position [1078, 0]
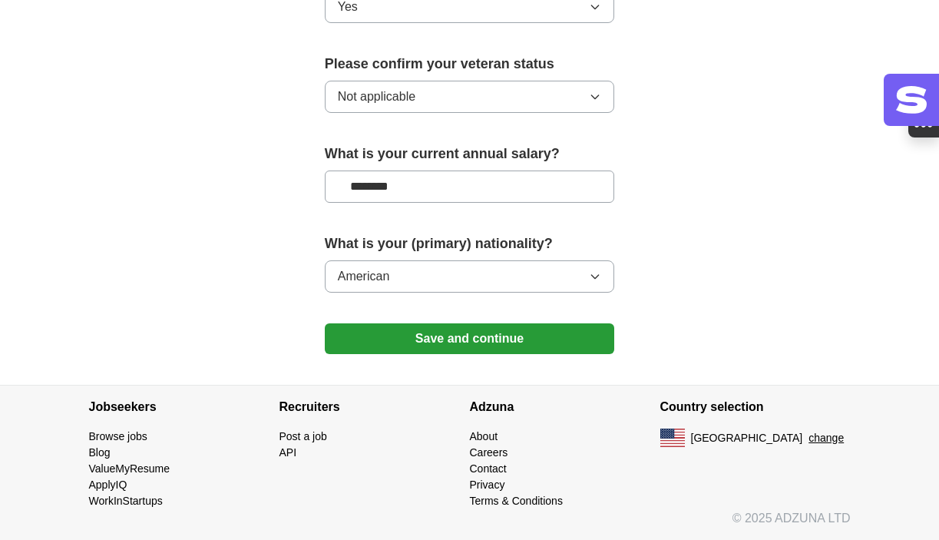
click at [496, 329] on button "Save and continue" at bounding box center [470, 338] width 290 height 31
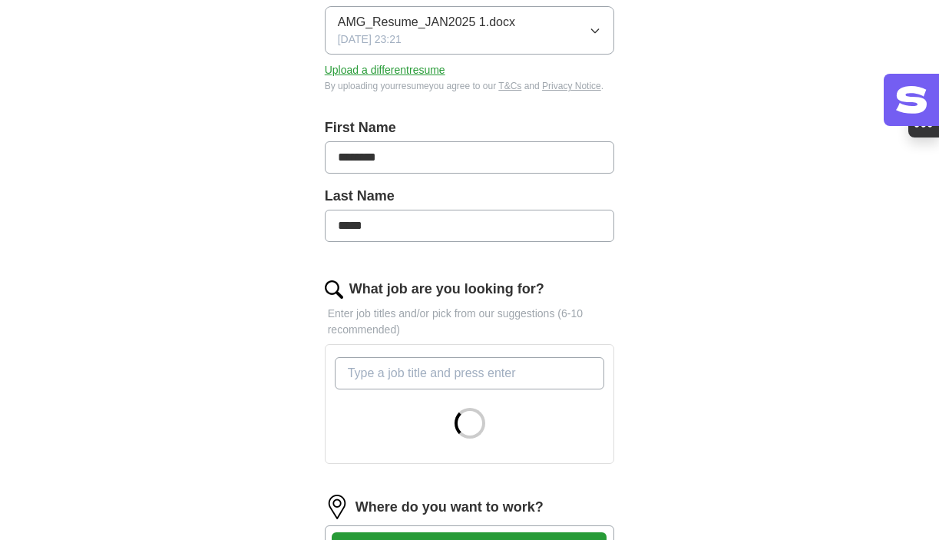
scroll to position [576, 0]
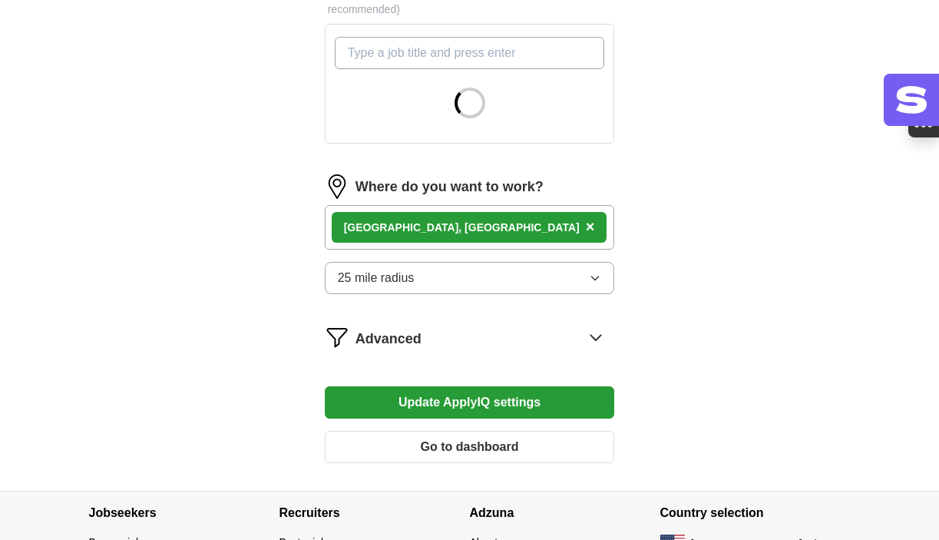
click at [586, 225] on span "×" at bounding box center [590, 226] width 9 height 17
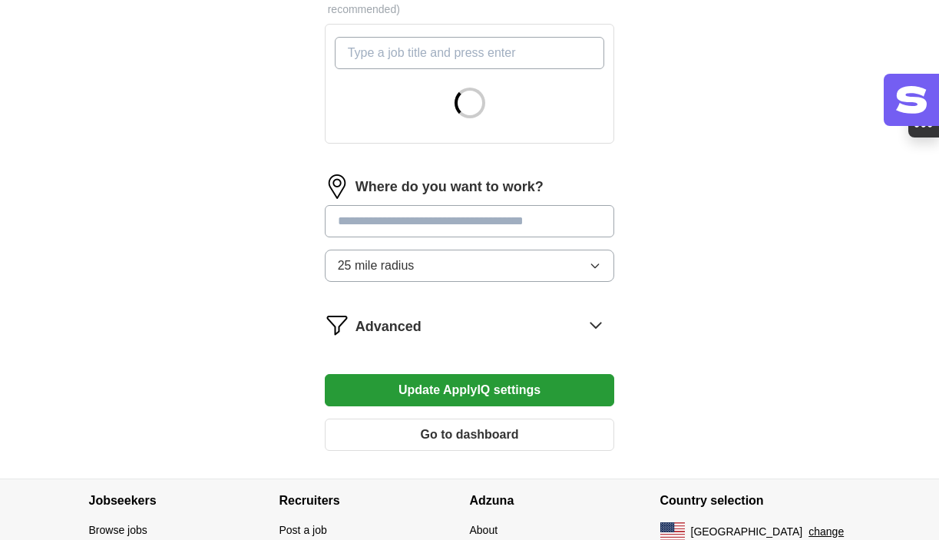
click at [480, 386] on button "Update ApplyIQ settings" at bounding box center [470, 390] width 290 height 32
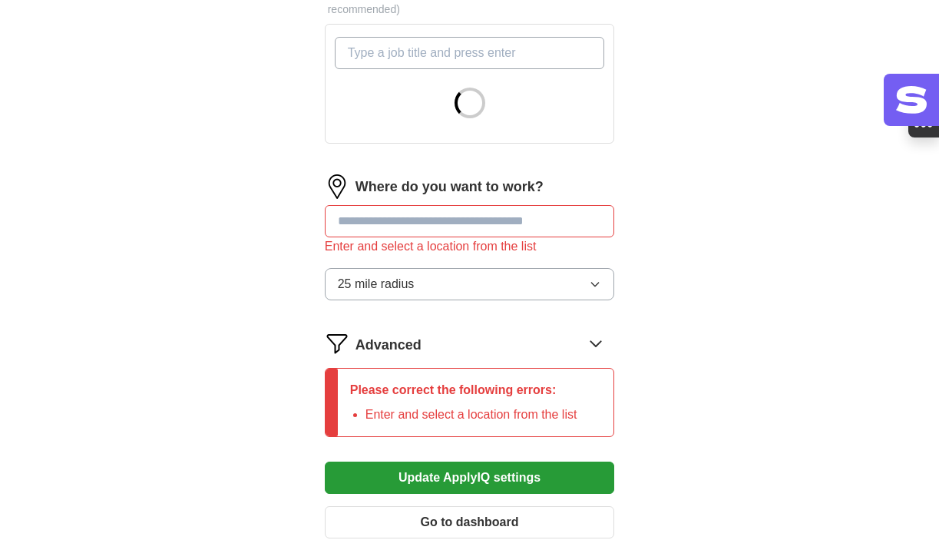
click at [411, 225] on input "text" at bounding box center [470, 221] width 290 height 32
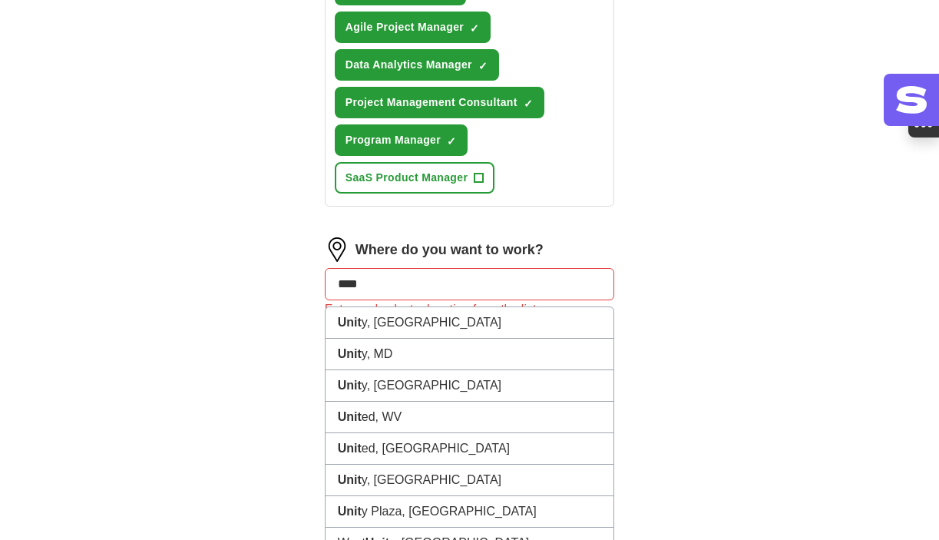
scroll to position [877, 0]
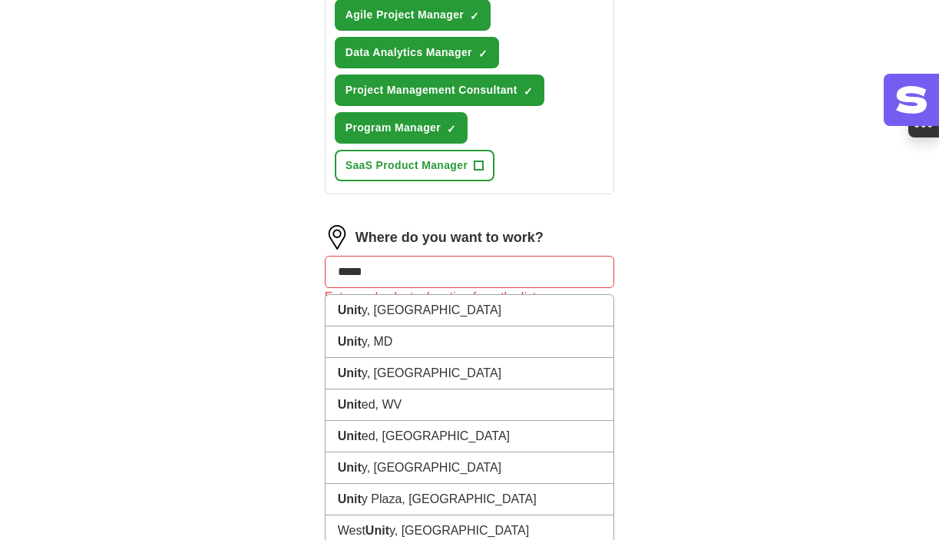
type input "******"
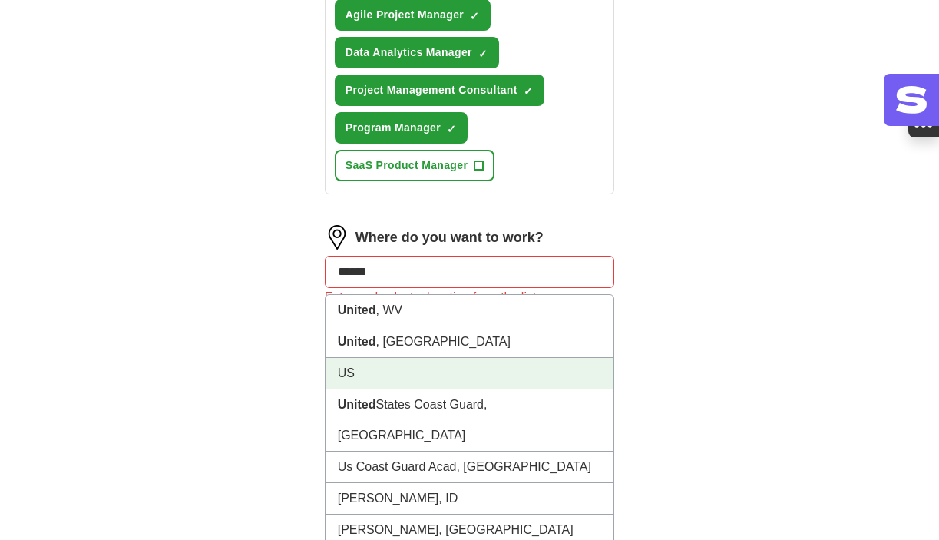
click at [365, 379] on li "US" at bounding box center [469, 373] width 289 height 31
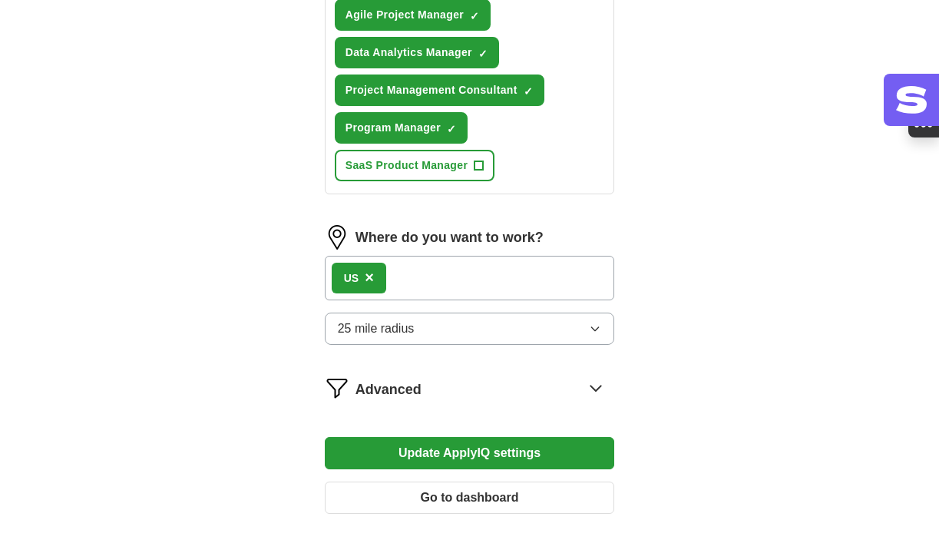
click at [426, 452] on button "Update ApplyIQ settings" at bounding box center [470, 453] width 290 height 32
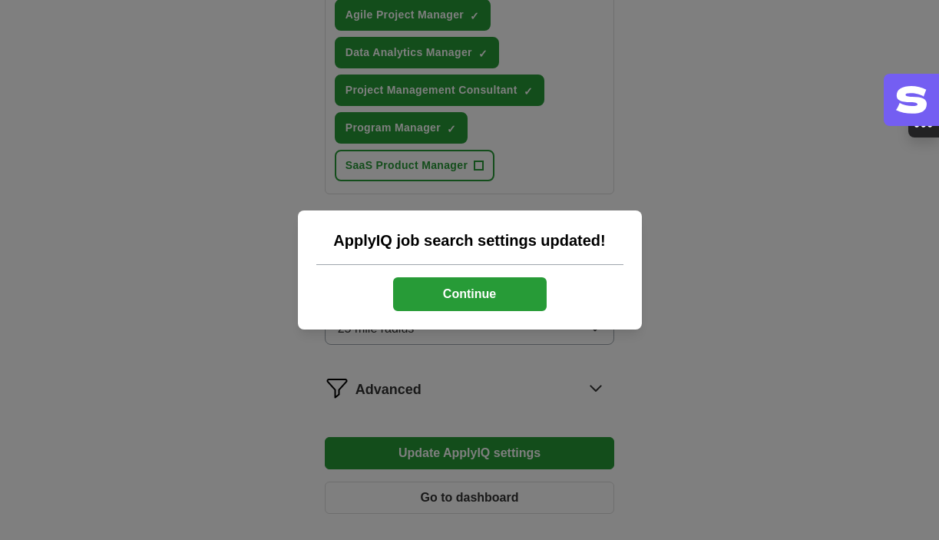
click at [476, 294] on button "Continue" at bounding box center [469, 294] width 153 height 34
